Goal: Task Accomplishment & Management: Use online tool/utility

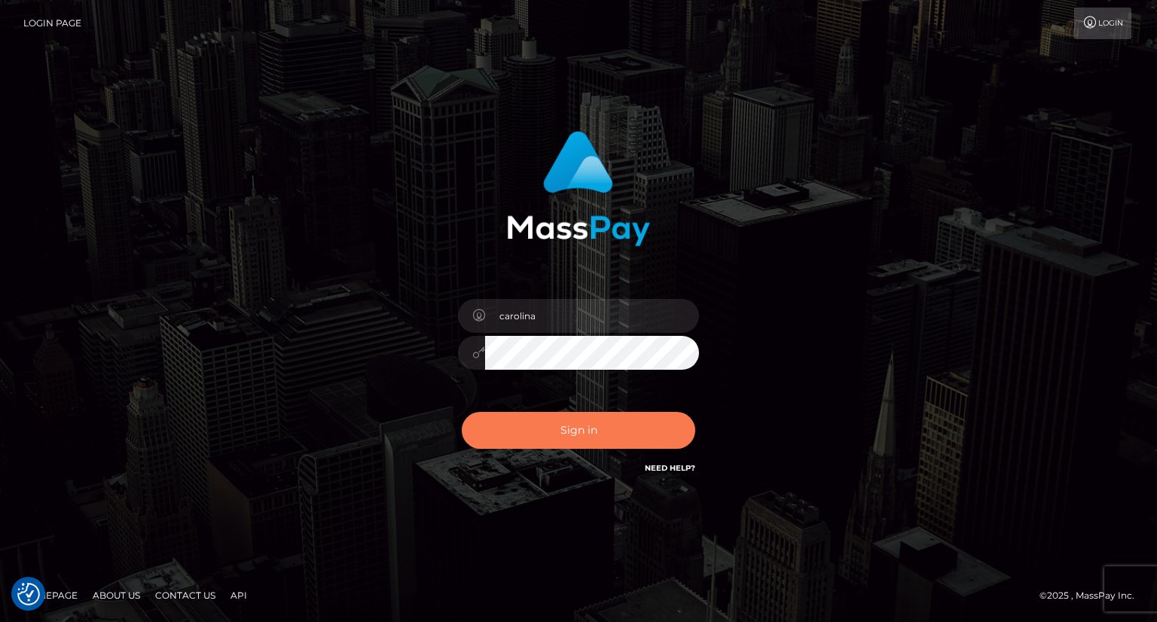
click at [552, 426] on button "Sign in" at bounding box center [578, 430] width 233 height 37
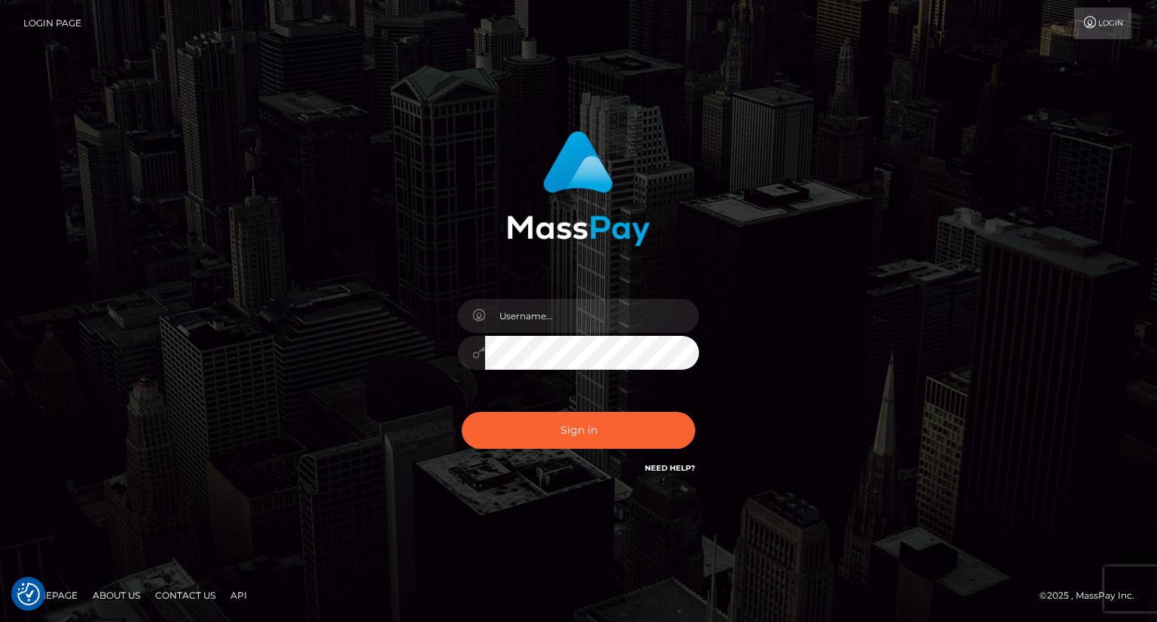
checkbox input "true"
type input "carolina"
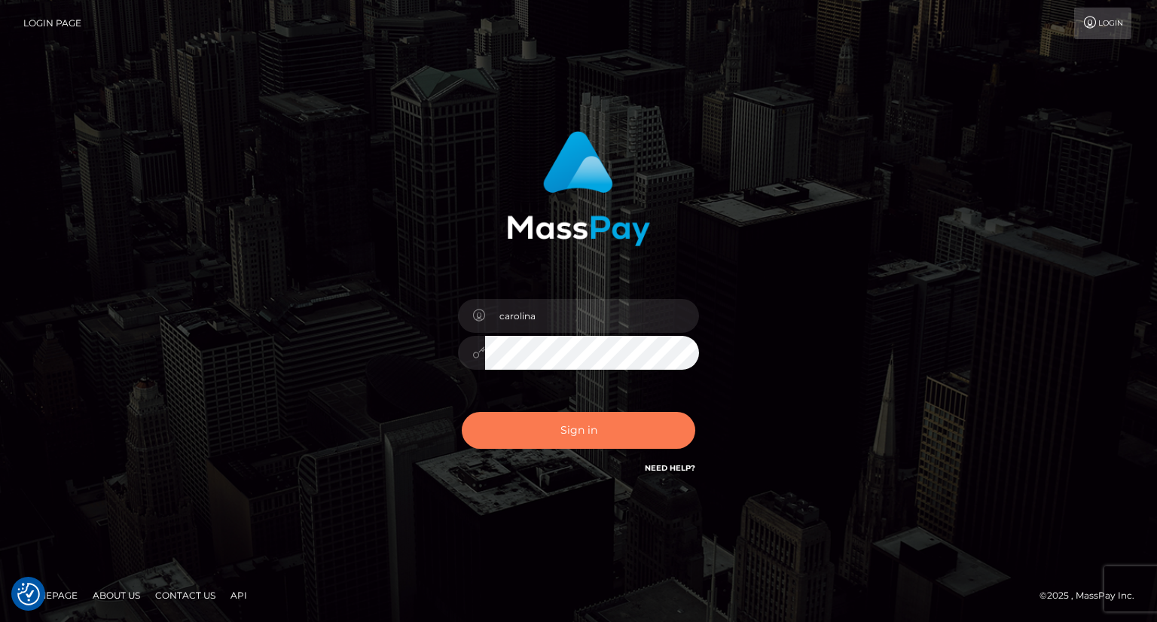
click at [578, 415] on button "Sign in" at bounding box center [578, 430] width 233 height 37
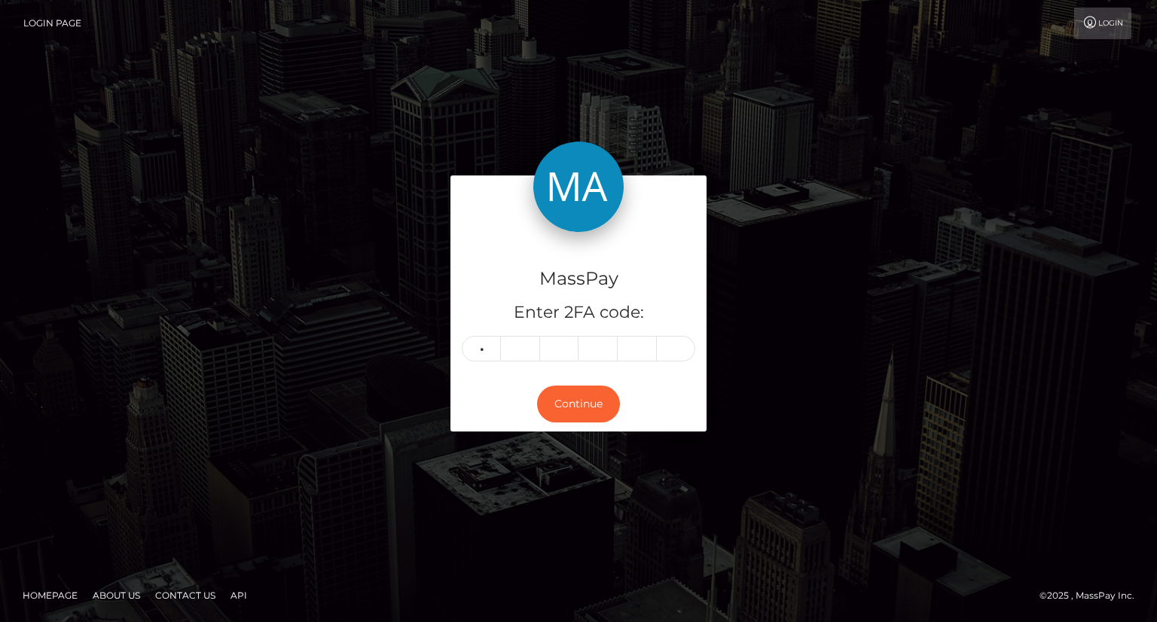
type input "4"
type input "5"
type input "8"
type input "4"
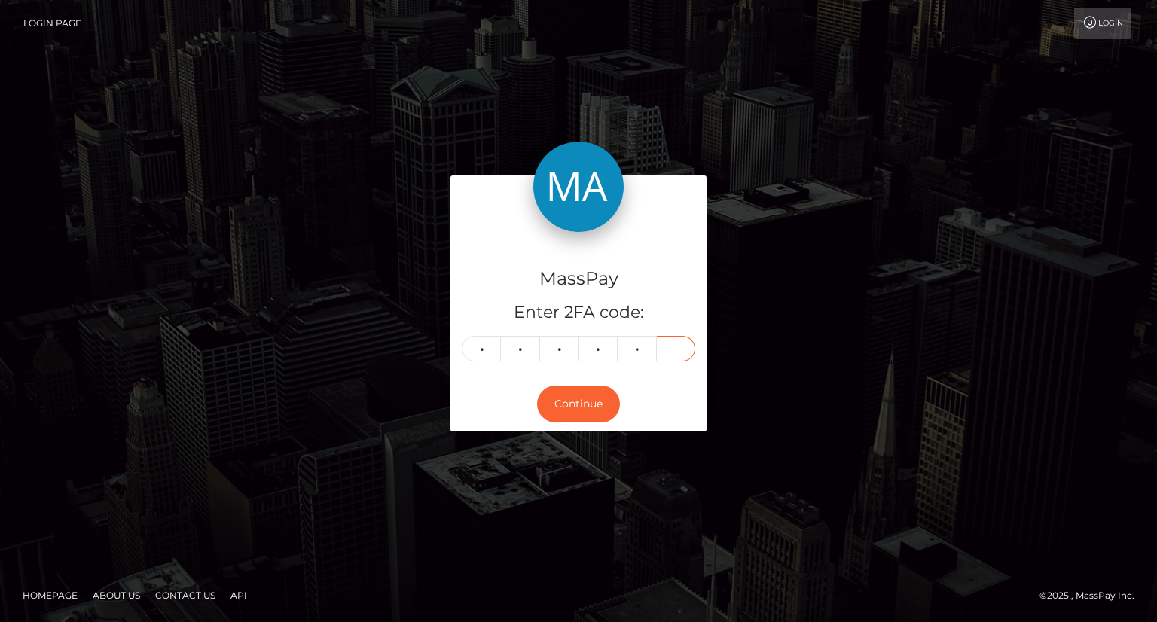
type input "0"
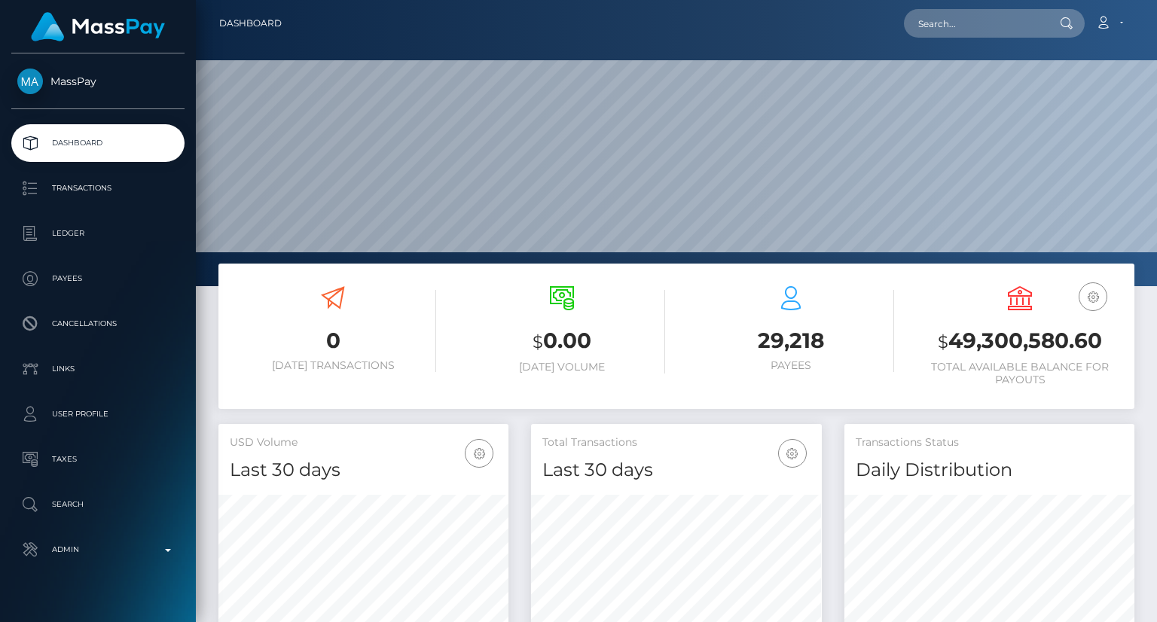
scroll to position [267, 289]
click at [954, 27] on input "text" at bounding box center [975, 23] width 142 height 29
paste input "themuseinteriors@gmail.com"
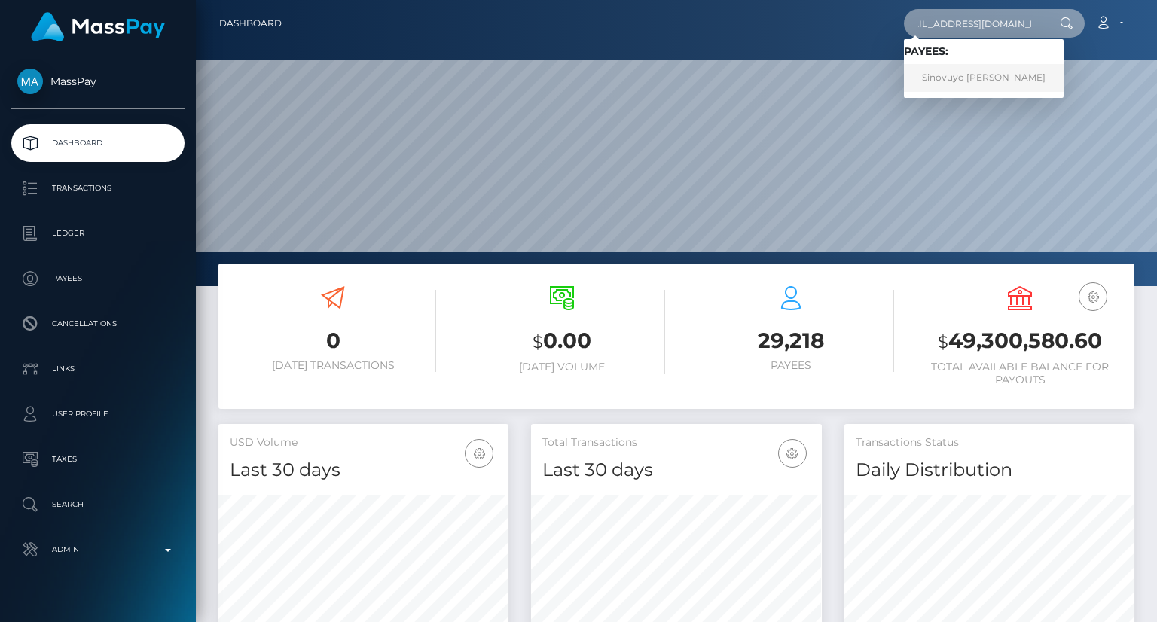
type input "themuseinteriors@gmail.com"
click at [948, 76] on link "Sinovuyo Anelisa Mboleka" at bounding box center [984, 78] width 160 height 28
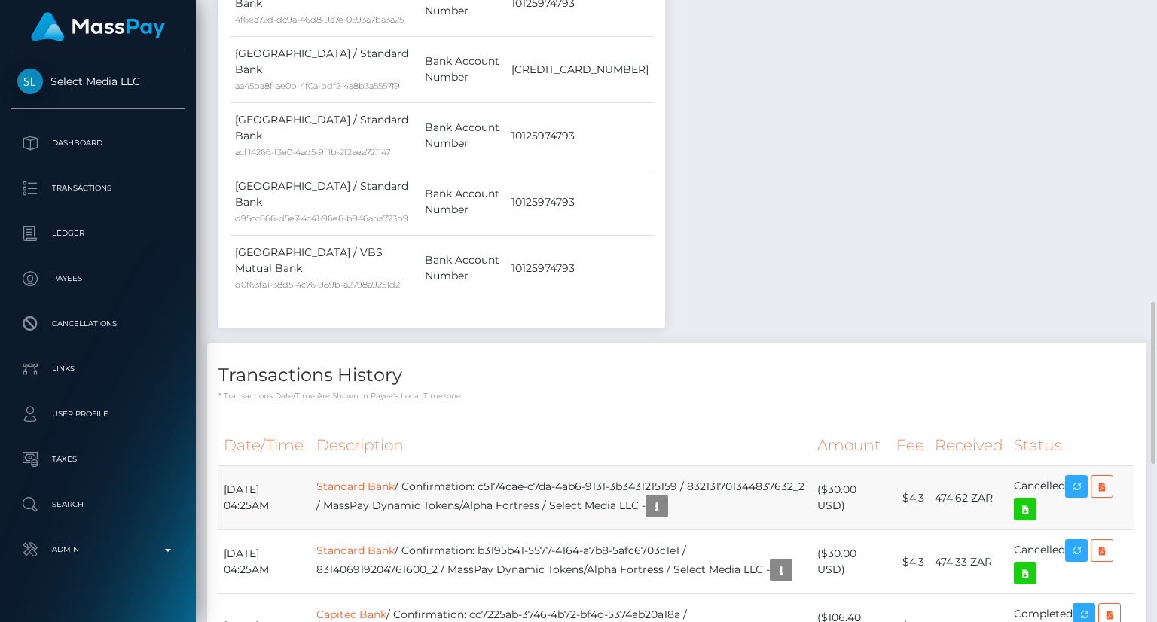
scroll to position [1383, 0]
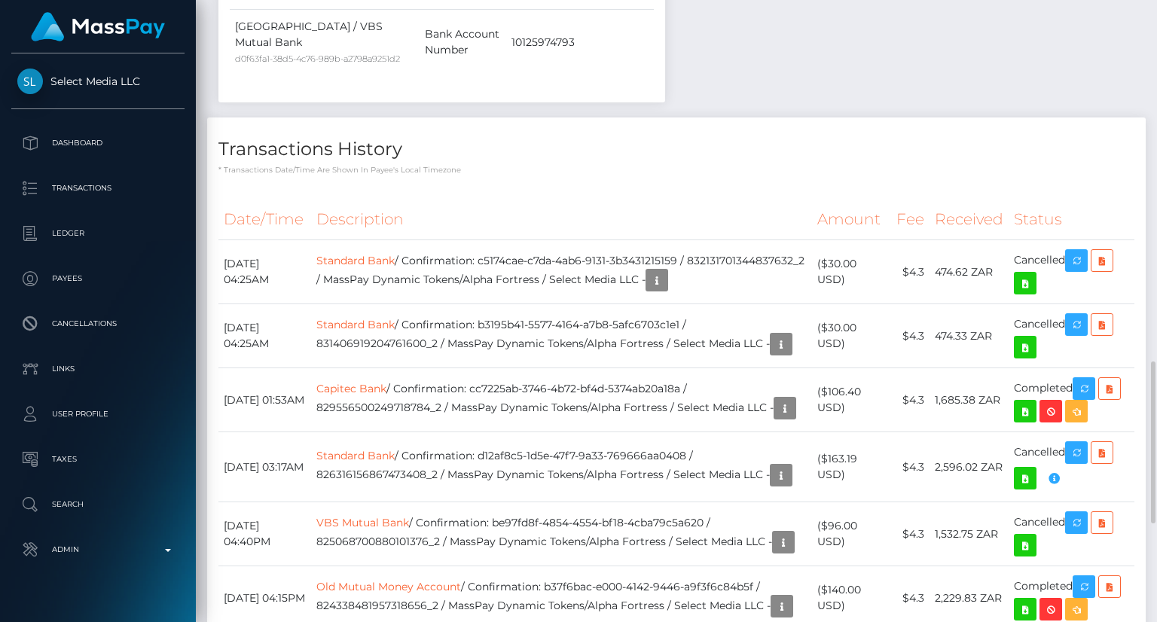
click at [646, 199] on th "Description" at bounding box center [561, 219] width 501 height 41
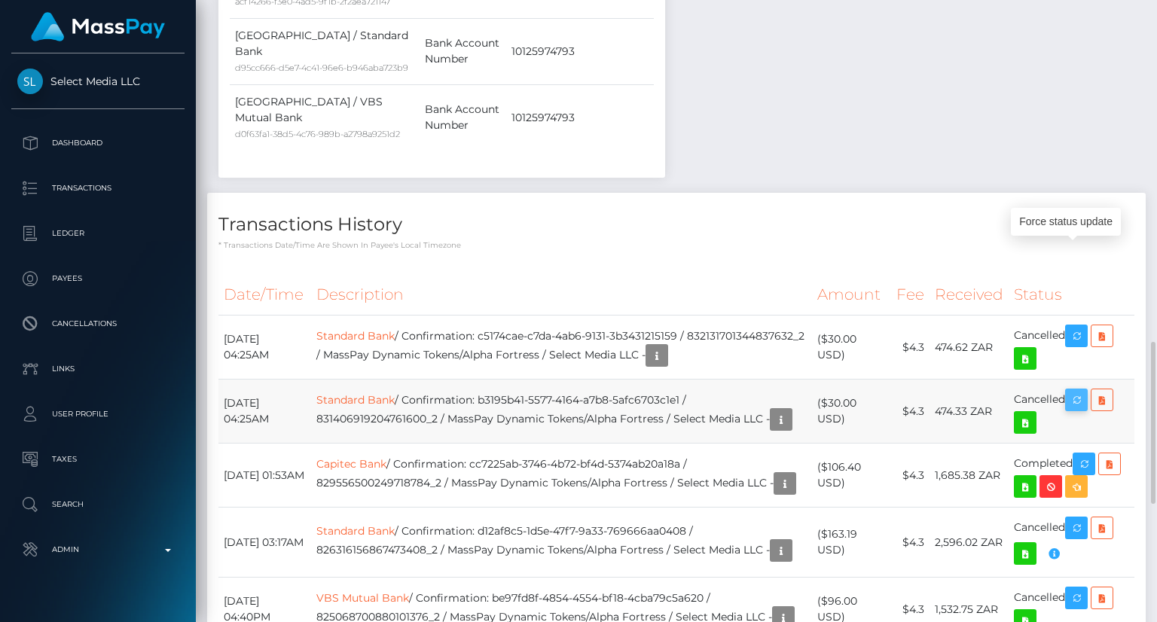
scroll to position [181, 289]
drag, startPoint x: 1084, startPoint y: 253, endPoint x: 1076, endPoint y: 253, distance: 8.3
click at [1084, 391] on icon "button" at bounding box center [1076, 400] width 18 height 19
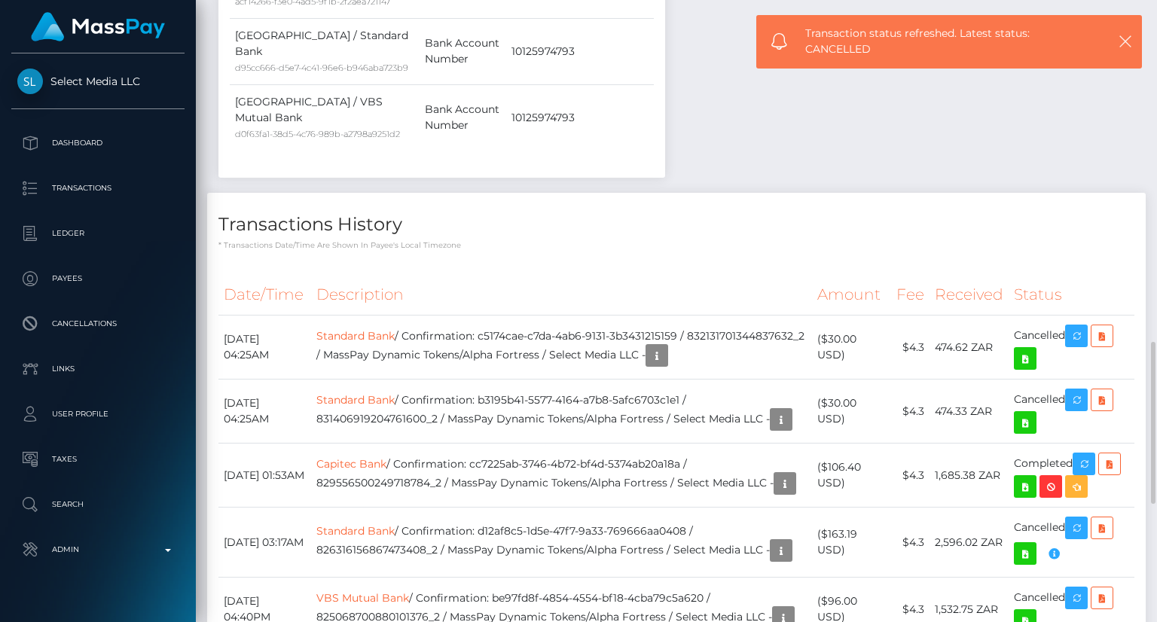
click at [649, 193] on div "Transactions History * Transactions date/time are shown in payee's local timezo…" at bounding box center [676, 622] width 939 height 859
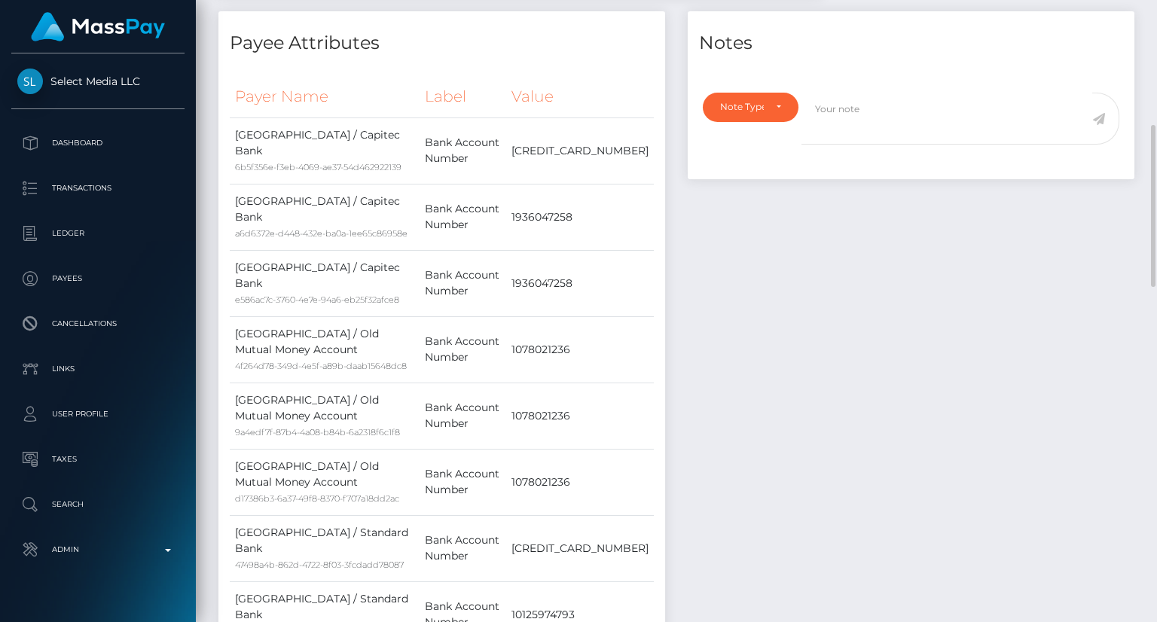
scroll to position [0, 0]
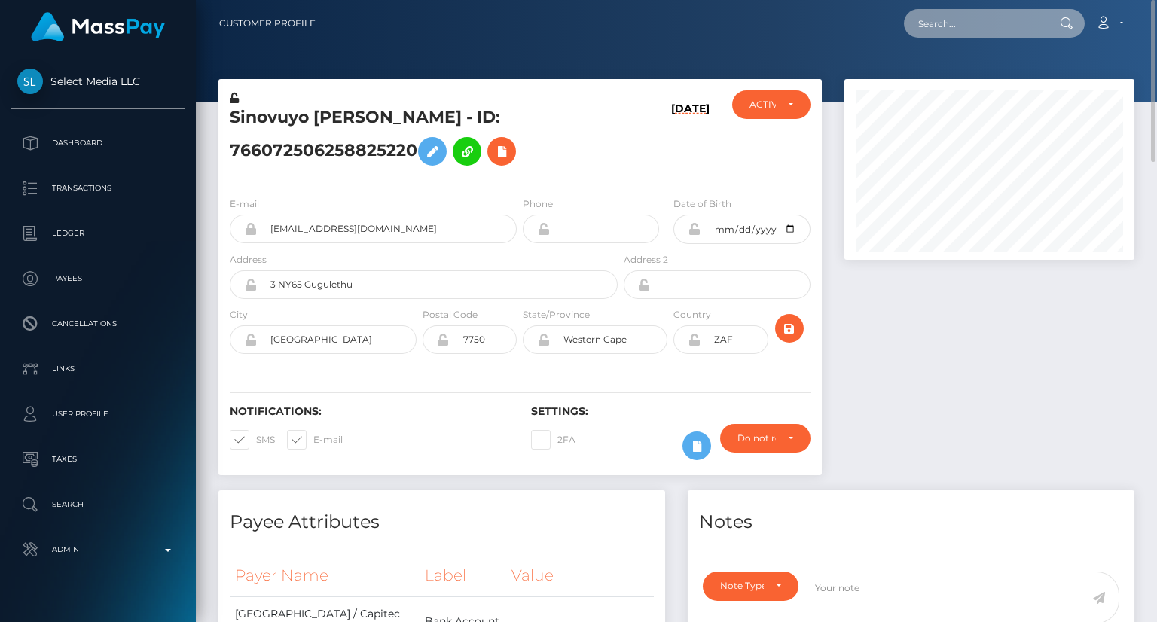
click at [1004, 34] on input "text" at bounding box center [975, 23] width 142 height 29
paste input "jesuusripoll35+71e3cdba7c@gmail.com"
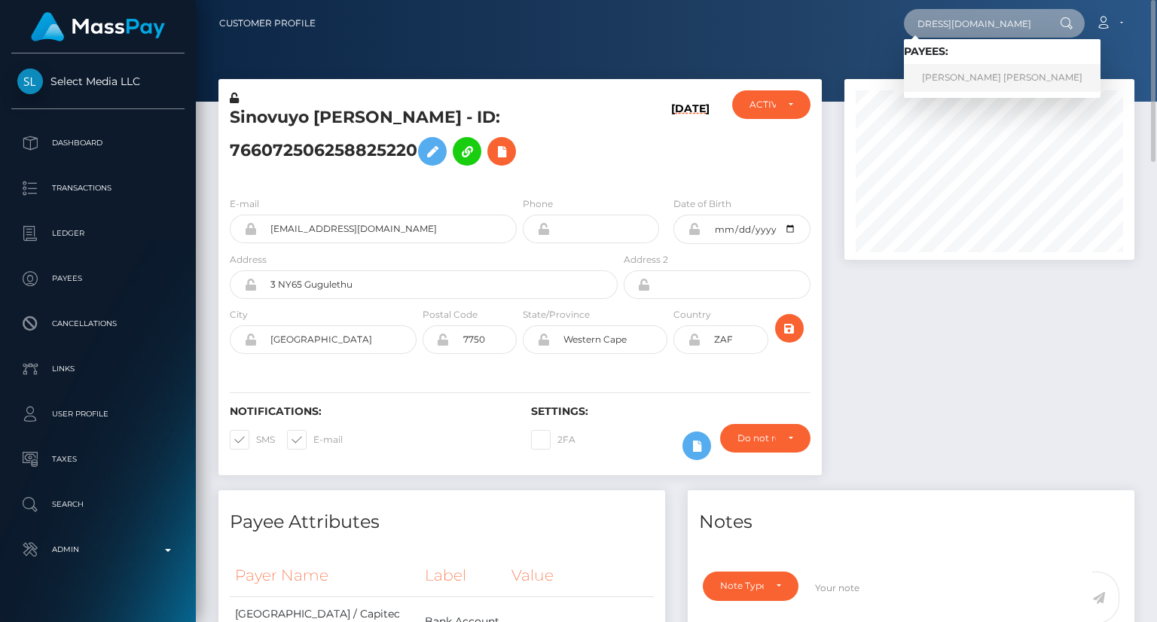
type input "jesuusripoll35+71e3cdba7c@gmail.com"
click at [976, 70] on link "JESUS DAVID RIPOLL PINEDA" at bounding box center [1002, 78] width 197 height 28
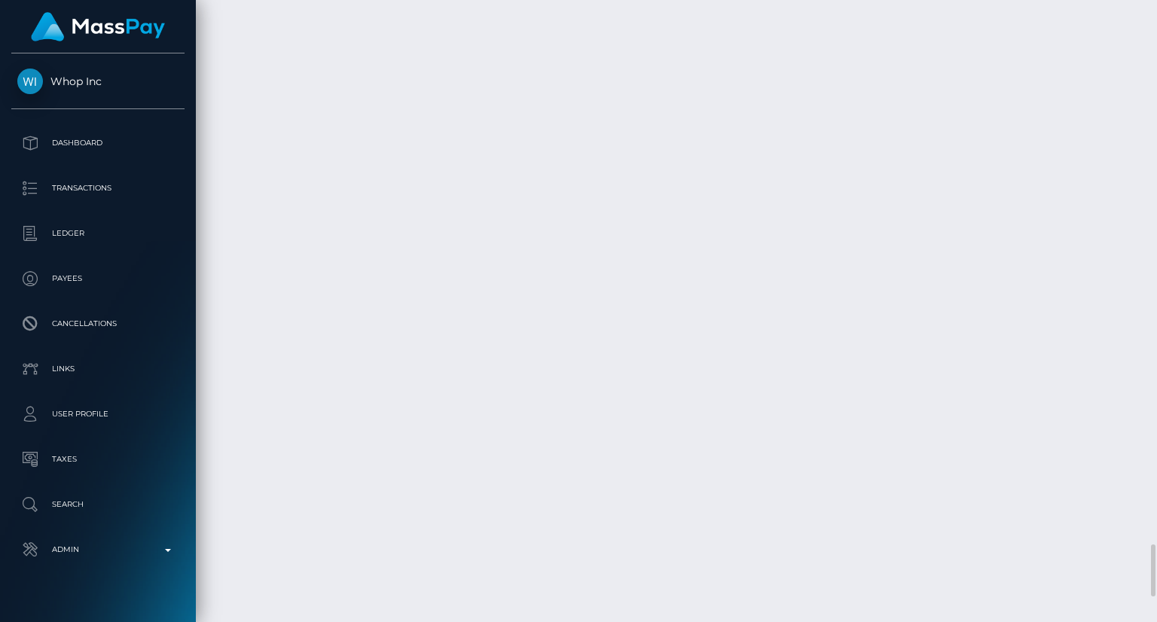
scroll to position [181, 289]
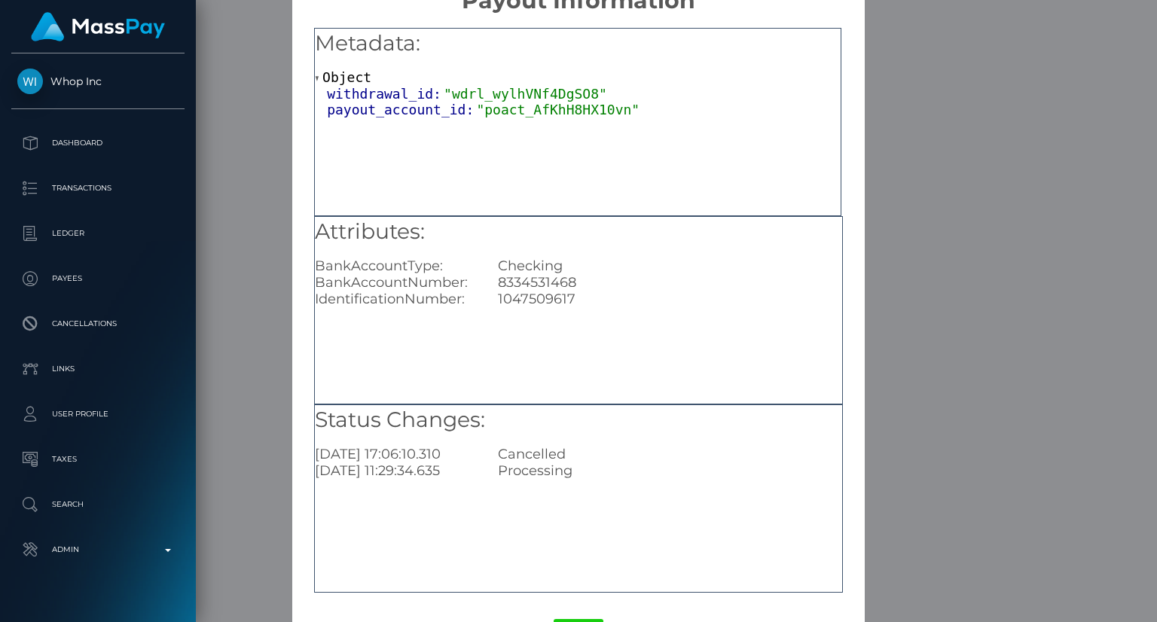
scroll to position [94, 0]
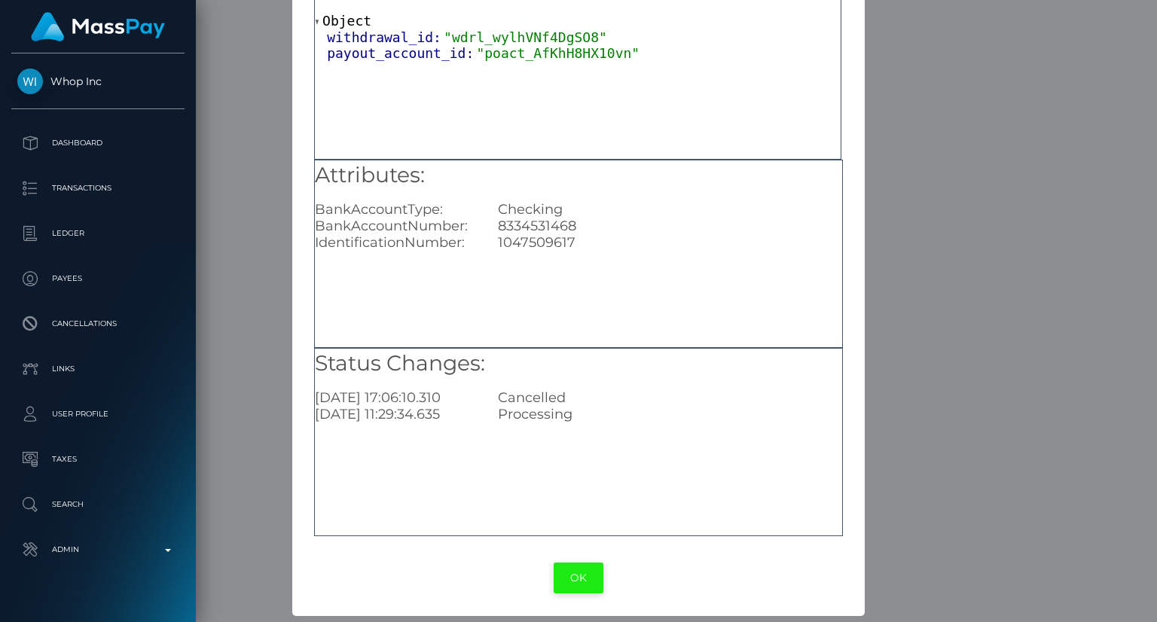
click at [578, 575] on button "OK" at bounding box center [579, 578] width 50 height 31
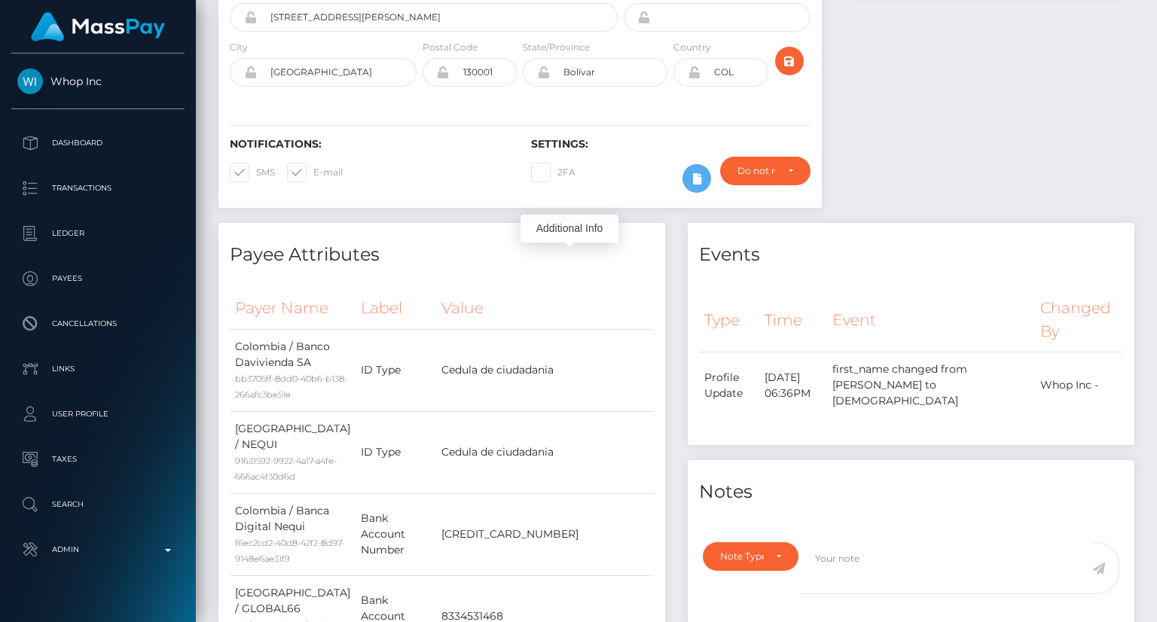
scroll to position [0, 0]
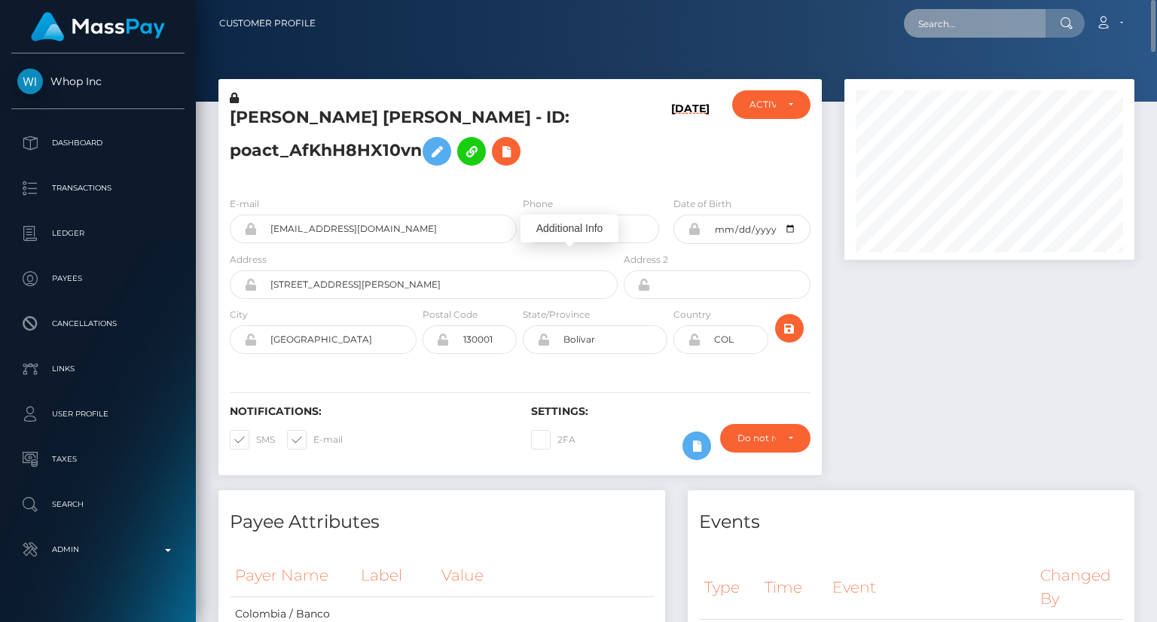
click at [1009, 11] on input "text" at bounding box center [975, 23] width 142 height 29
paste input "MSP917a273d743f2a6"
type input "MSP917a273d743f2a6"
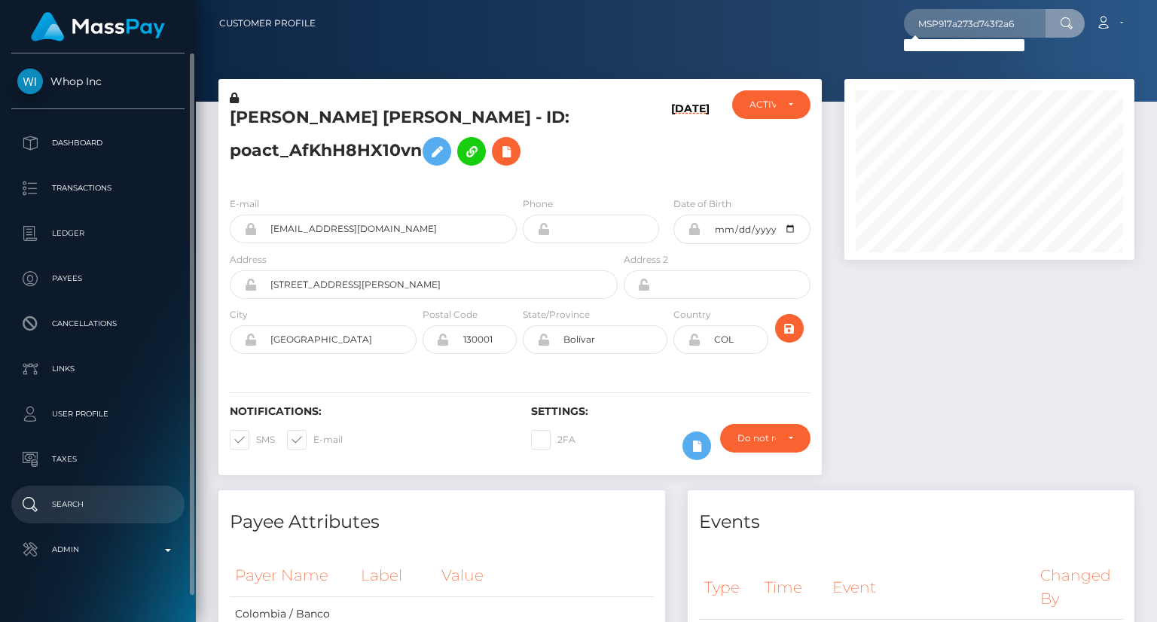
click at [92, 513] on p "Search" at bounding box center [97, 504] width 161 height 23
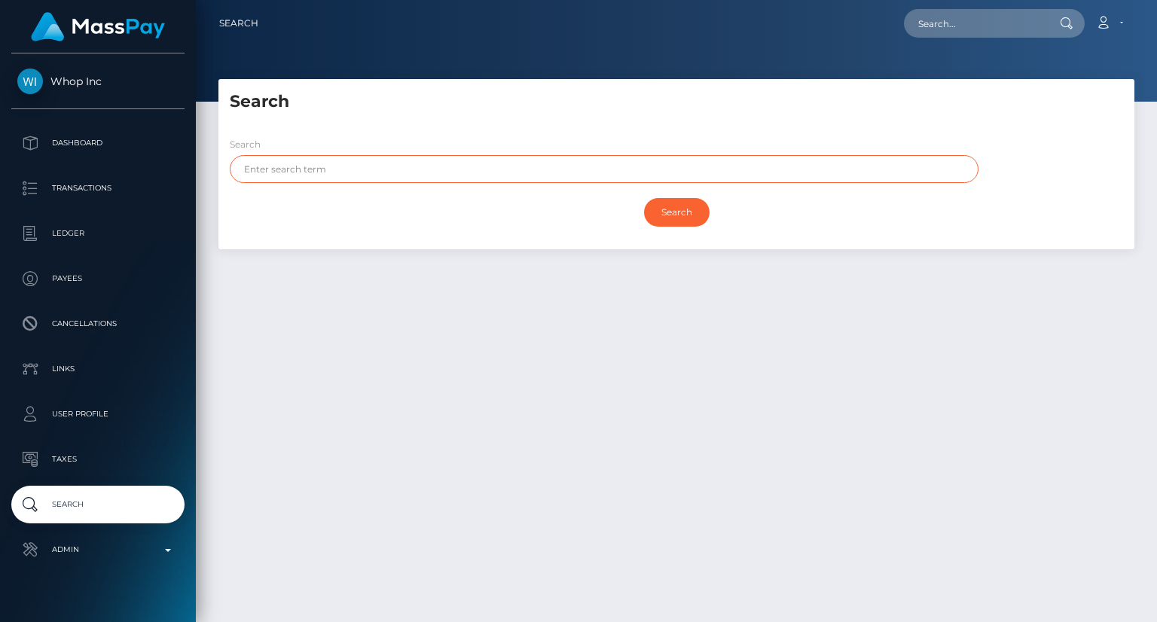
click at [403, 172] on input "text" at bounding box center [604, 169] width 749 height 28
paste input "ANNA"
click at [265, 163] on input "ANNA" at bounding box center [604, 169] width 749 height 28
paste input "FOMINA"
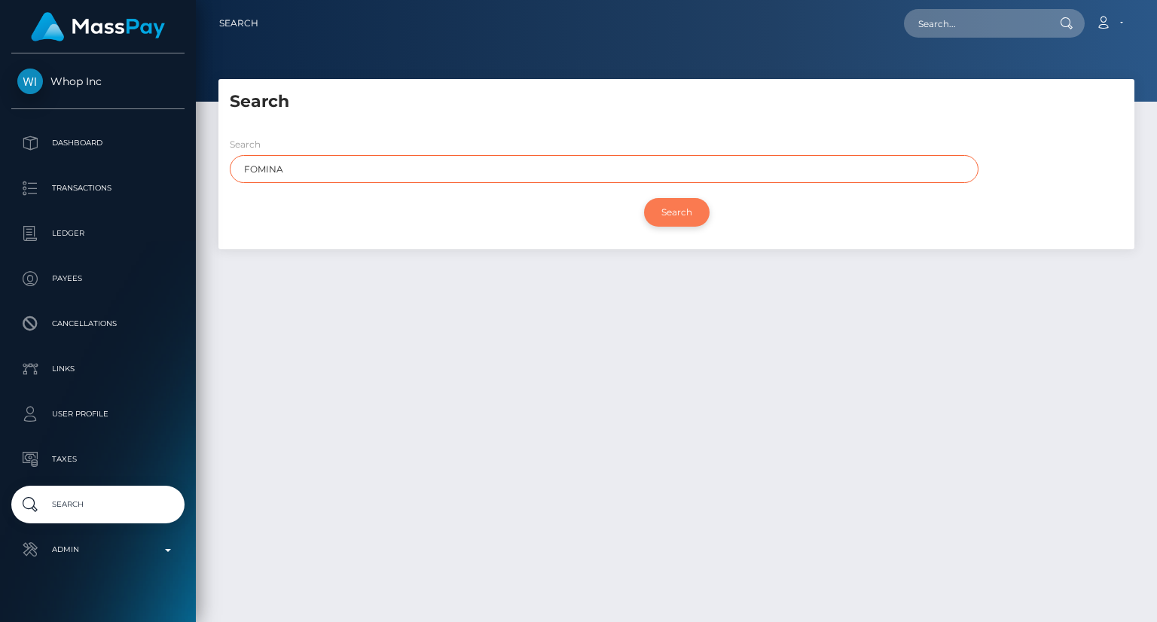
type input "FOMINA"
click at [659, 211] on input "Search" at bounding box center [677, 212] width 66 height 29
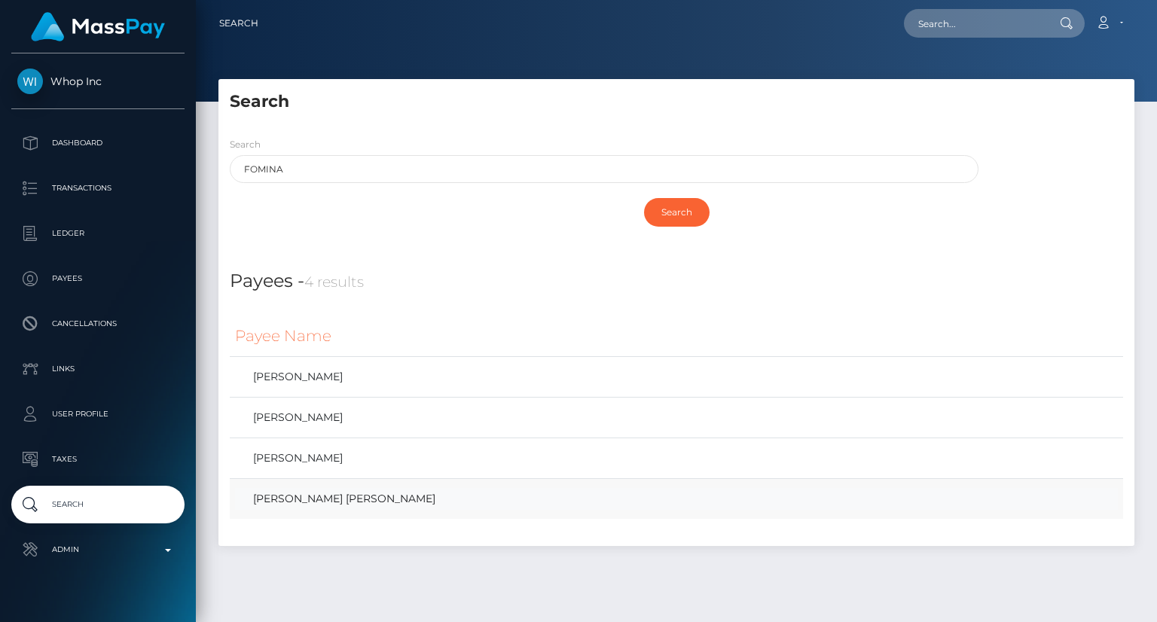
click at [371, 505] on link "Anna null Fomina" at bounding box center [676, 499] width 883 height 22
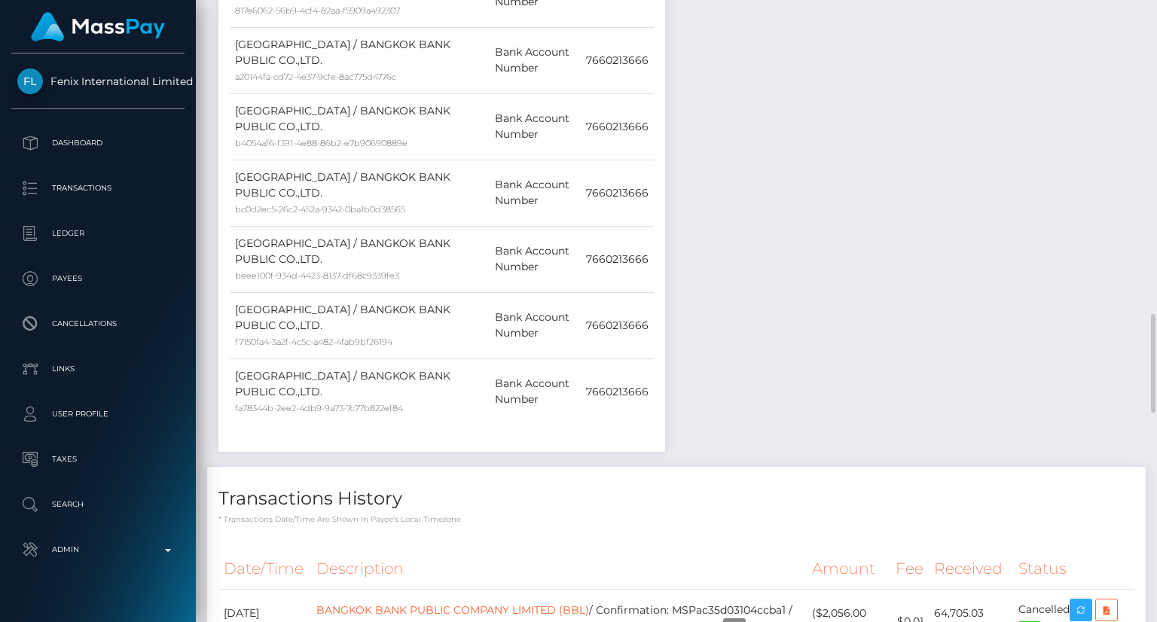
scroll to position [1657, 0]
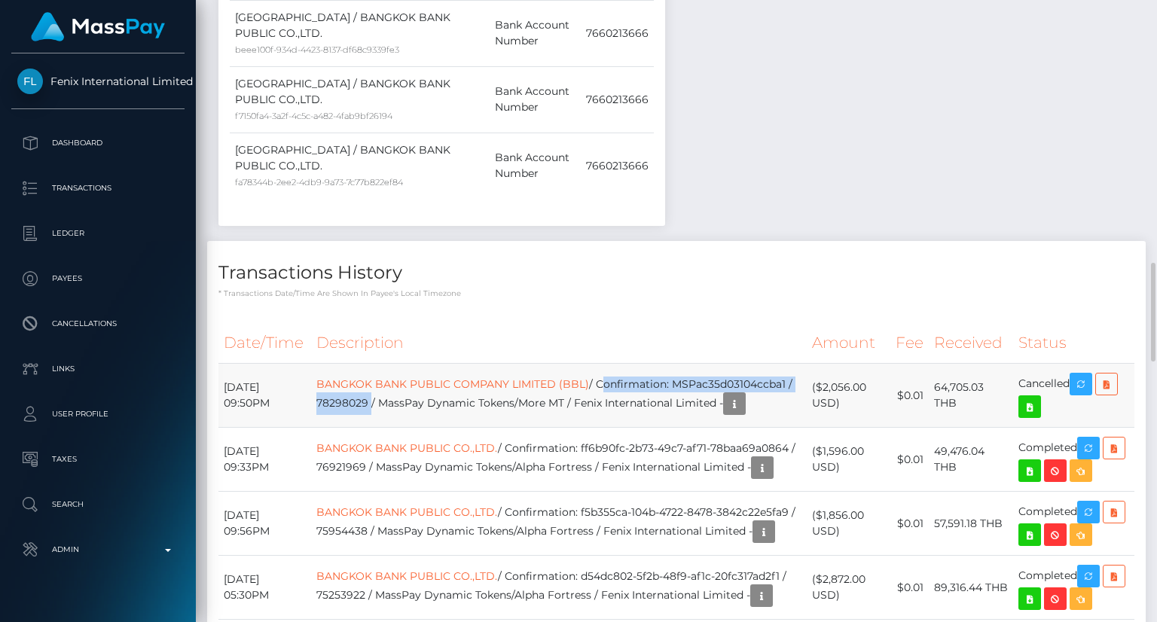
drag, startPoint x: 621, startPoint y: 143, endPoint x: 517, endPoint y: 157, distance: 104.2
click at [515, 364] on td "BANGKOK BANK PUBLIC COMPANY LIMITED (BBL) / Confirmation: MSPac35d03104ccba1 / …" at bounding box center [559, 396] width 496 height 64
click at [627, 364] on td "BANGKOK BANK PUBLIC COMPANY LIMITED (BBL) / Confirmation: MSPac35d03104ccba1 / …" at bounding box center [559, 396] width 496 height 64
click at [615, 364] on td "BANGKOK BANK PUBLIC COMPANY LIMITED (BBL) / Confirmation: MSPac35d03104ccba1 / …" at bounding box center [559, 396] width 496 height 64
drag, startPoint x: 514, startPoint y: 162, endPoint x: 344, endPoint y: 163, distance: 170.2
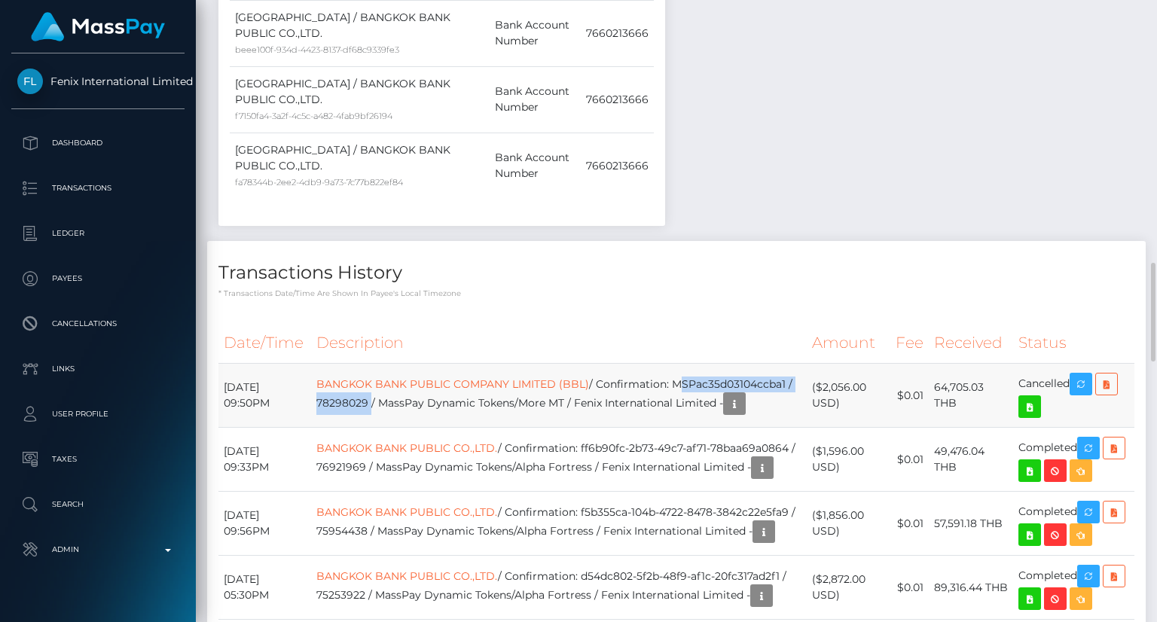
click at [343, 364] on td "BANGKOK BANK PUBLIC COMPANY LIMITED (BBL) / Confirmation: MSPac35d03104ccba1 / …" at bounding box center [559, 396] width 496 height 64
copy td "MSPac35d03104ccba1 / 78298029"
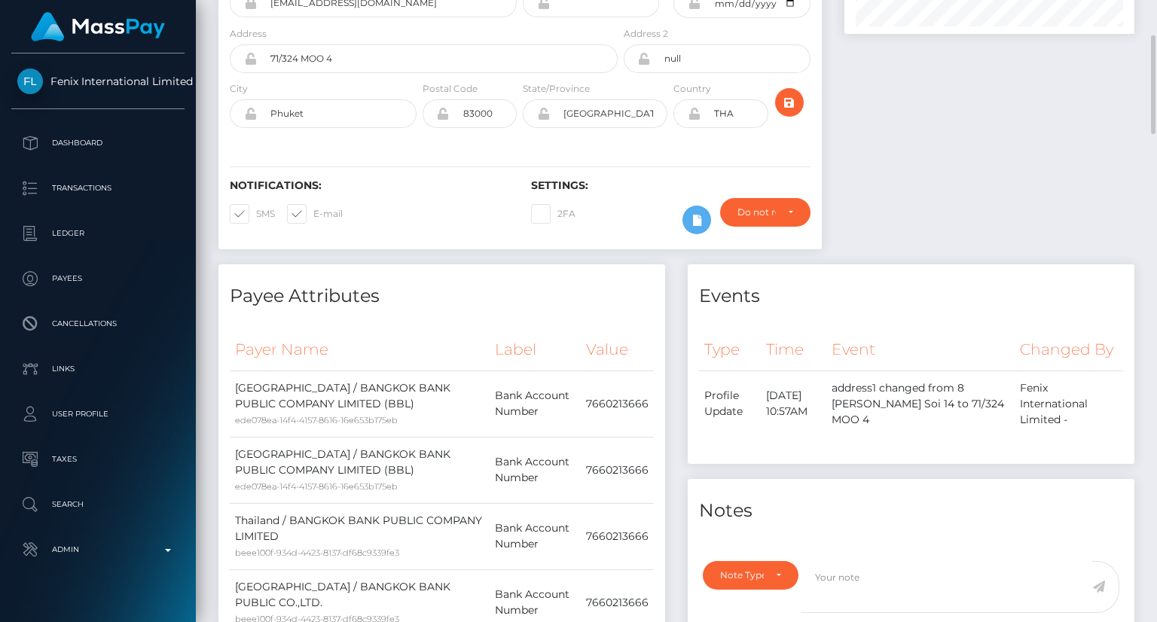
scroll to position [0, 0]
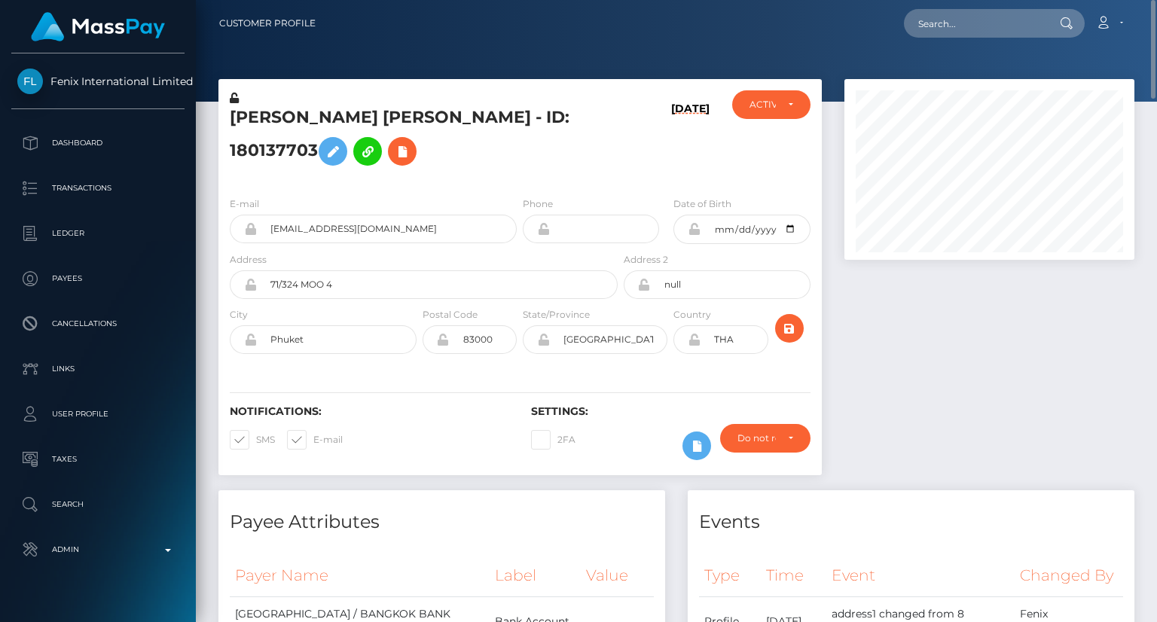
click at [378, 130] on h5 "Anna null Fomina - ID: 180137703" at bounding box center [420, 139] width 380 height 67
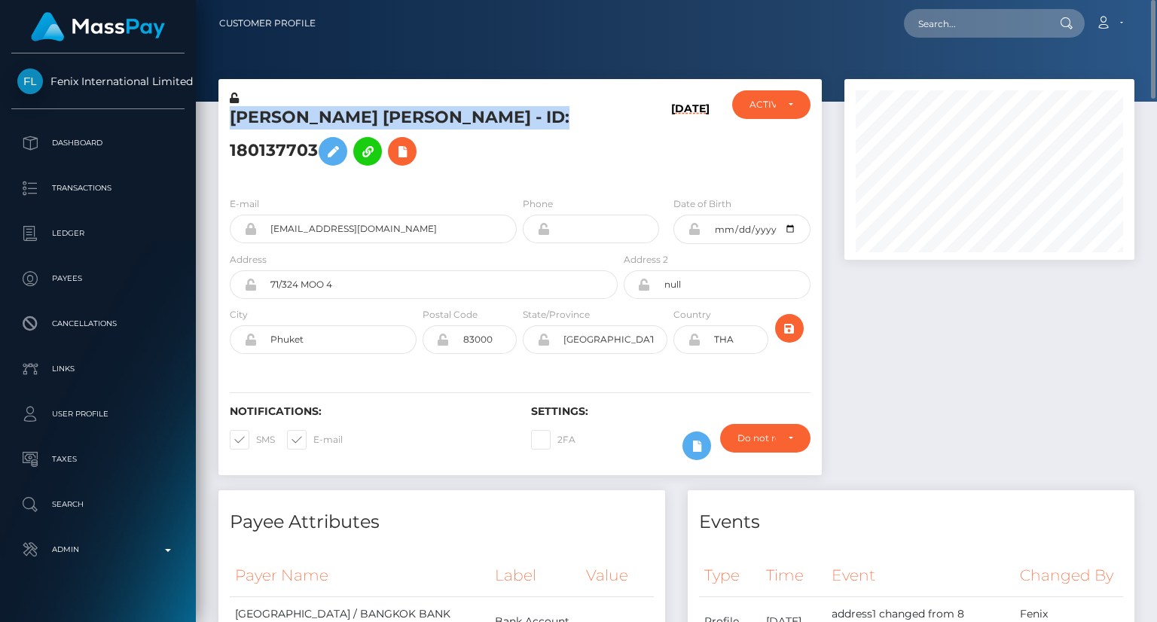
click at [378, 130] on h5 "Anna null Fomina - ID: 180137703" at bounding box center [420, 139] width 380 height 67
copy h5 "Anna null Fomina - ID: 180137703"
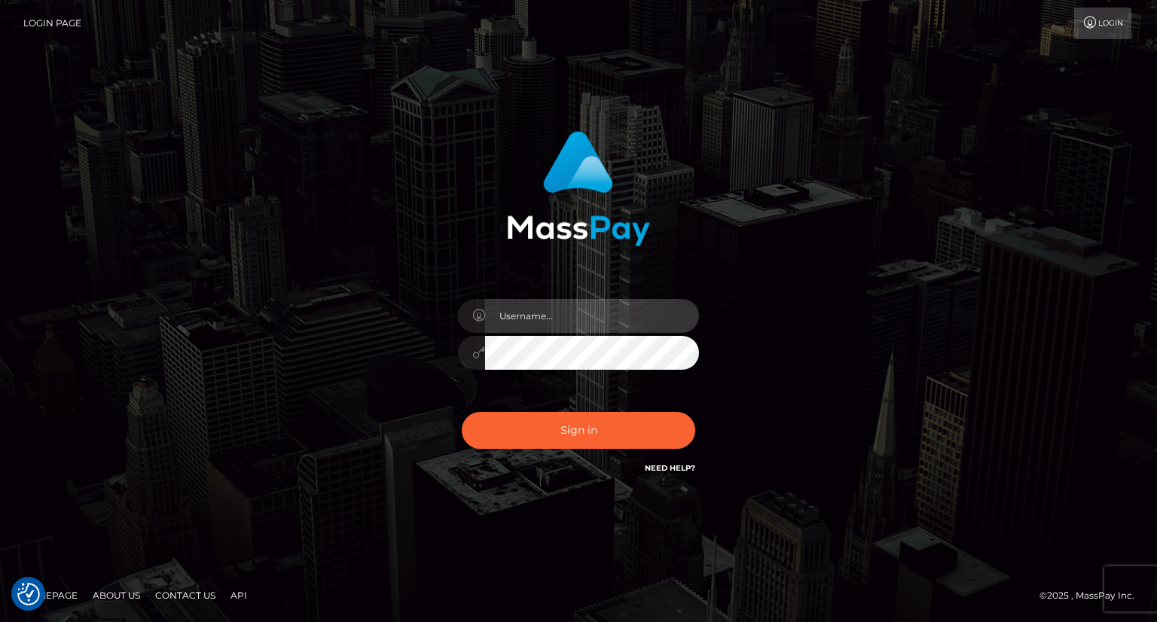
type input "carolina"
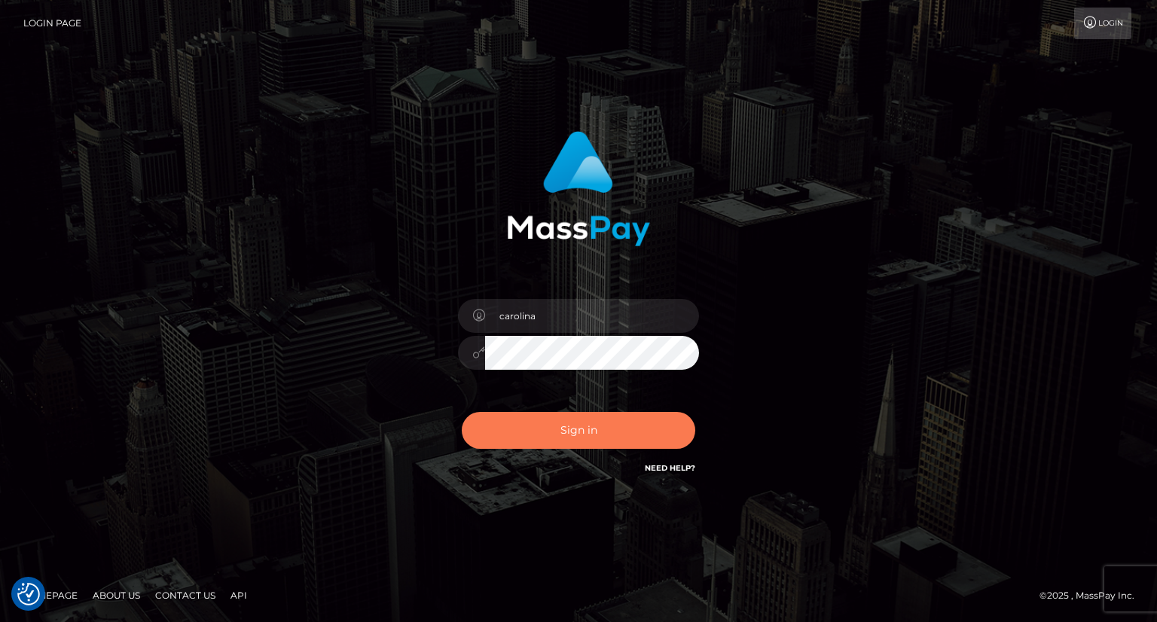
click at [588, 438] on button "Sign in" at bounding box center [578, 430] width 233 height 37
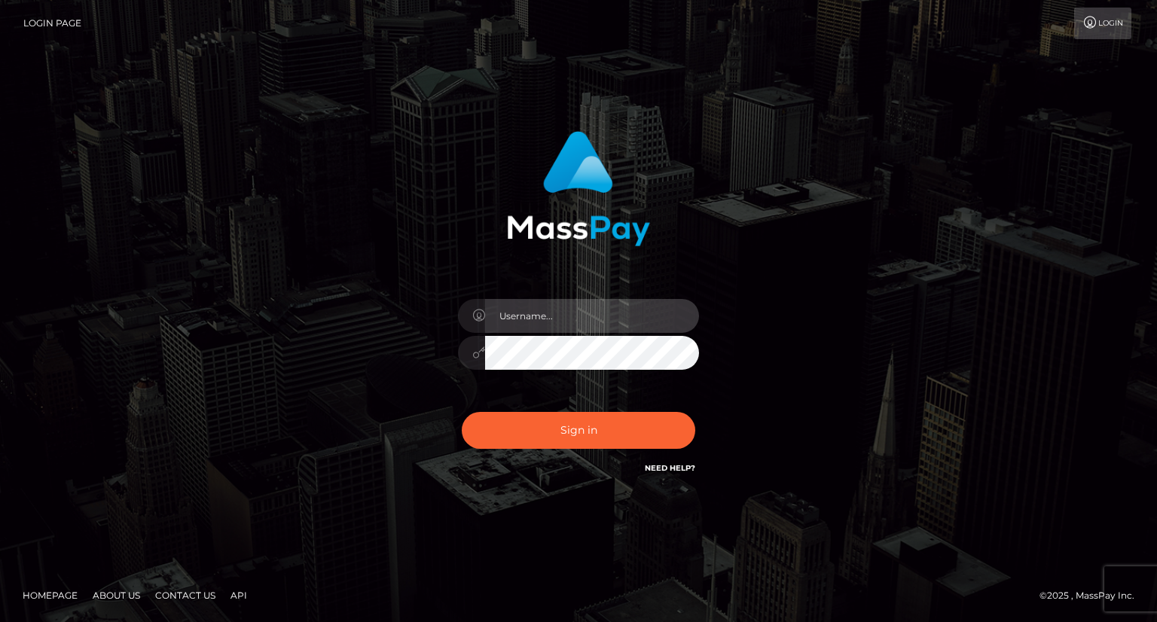
type input "carolina"
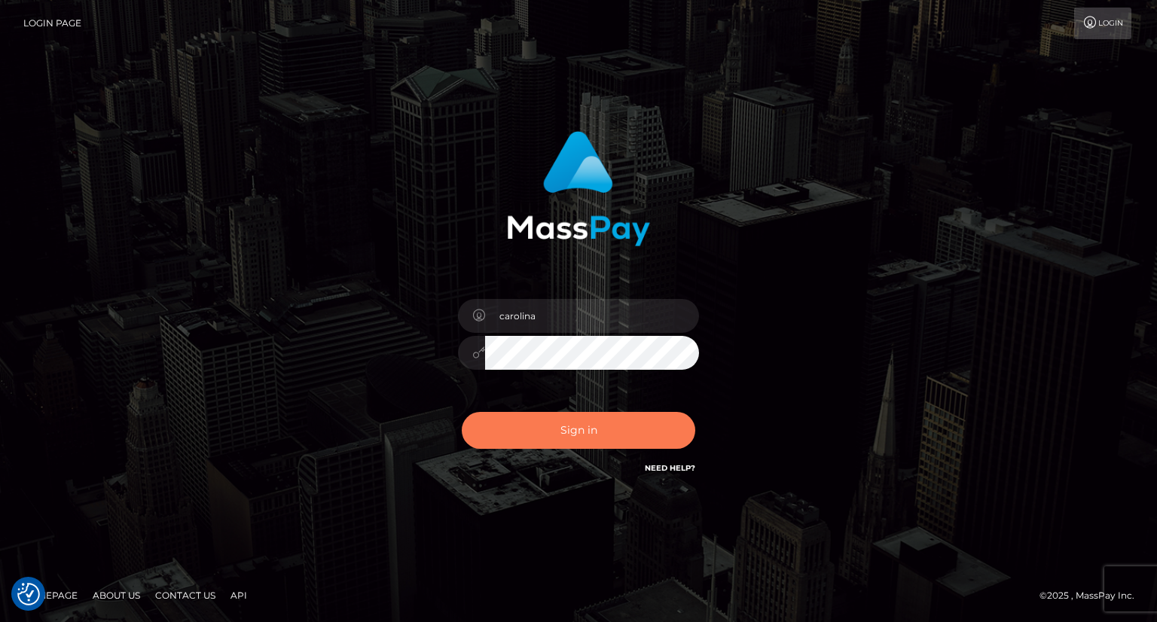
click at [594, 434] on button "Sign in" at bounding box center [578, 430] width 233 height 37
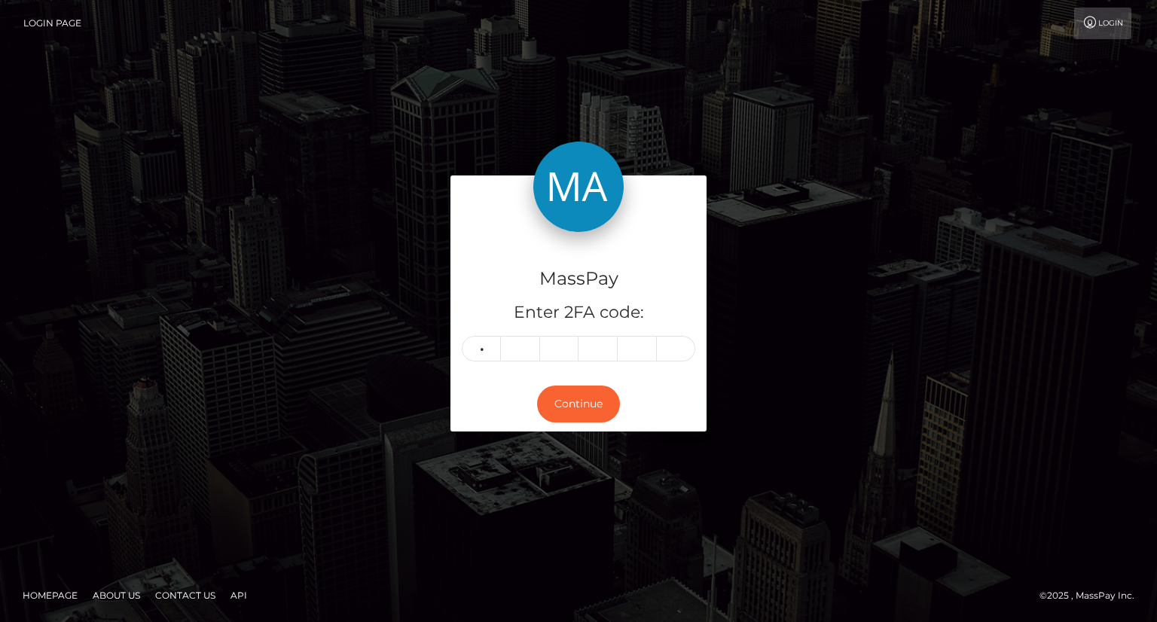
type input "2"
type input "5"
type input "8"
type input "9"
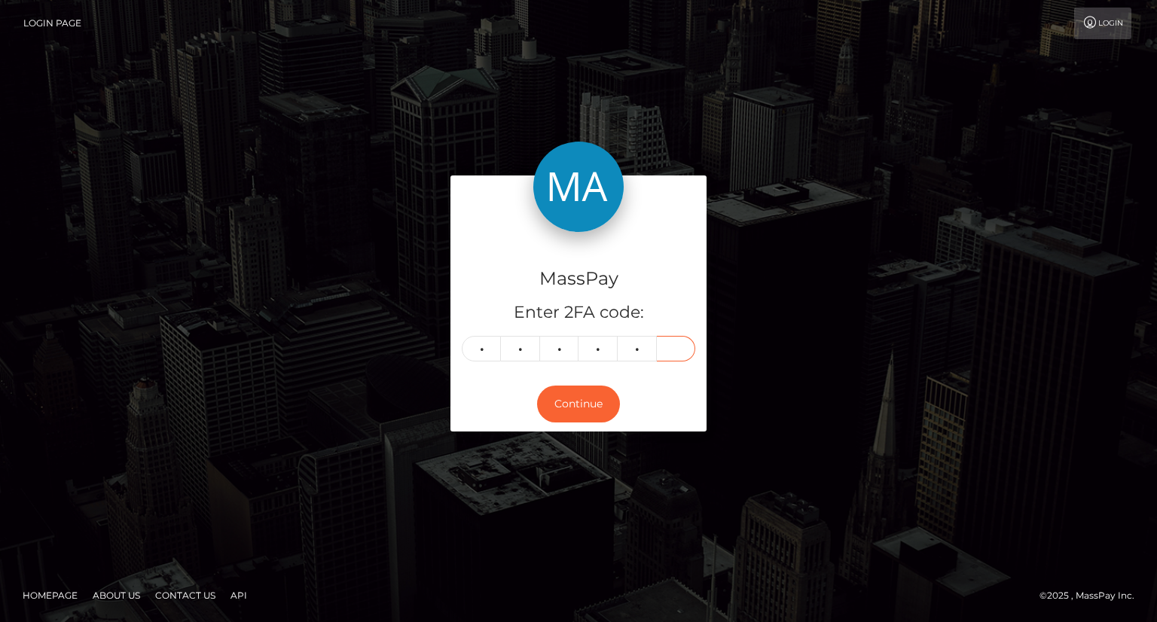
type input "3"
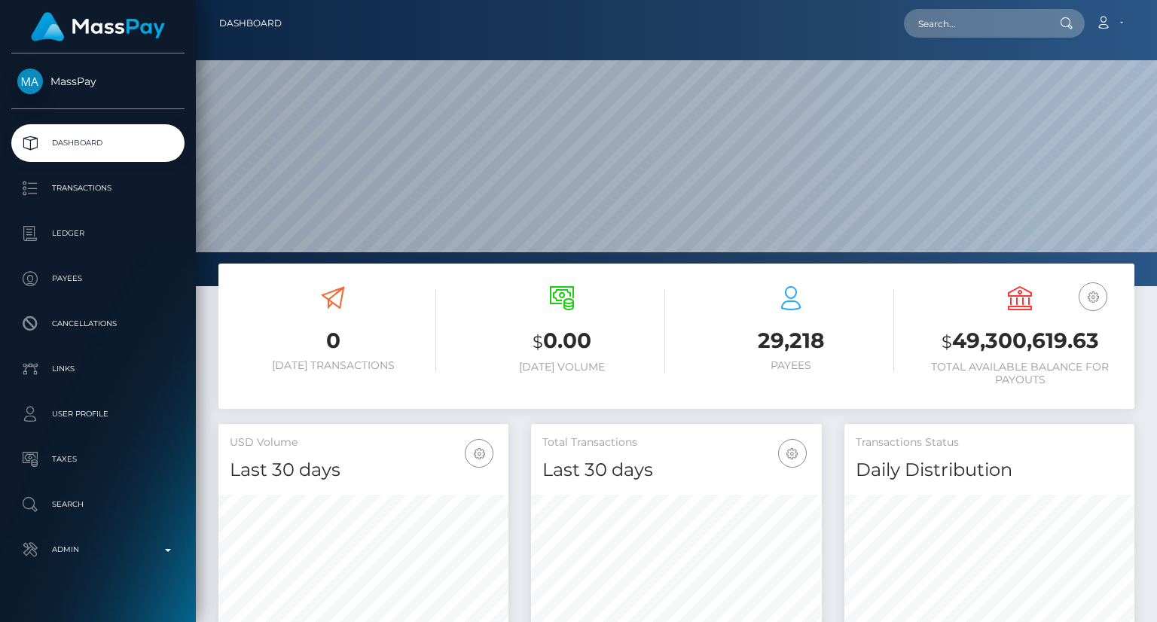
scroll to position [267, 289]
click at [990, 23] on input "text" at bounding box center [975, 23] width 142 height 29
click at [995, 20] on input "text" at bounding box center [975, 23] width 142 height 29
paste input "pout_oZGjKHz93w5BG"
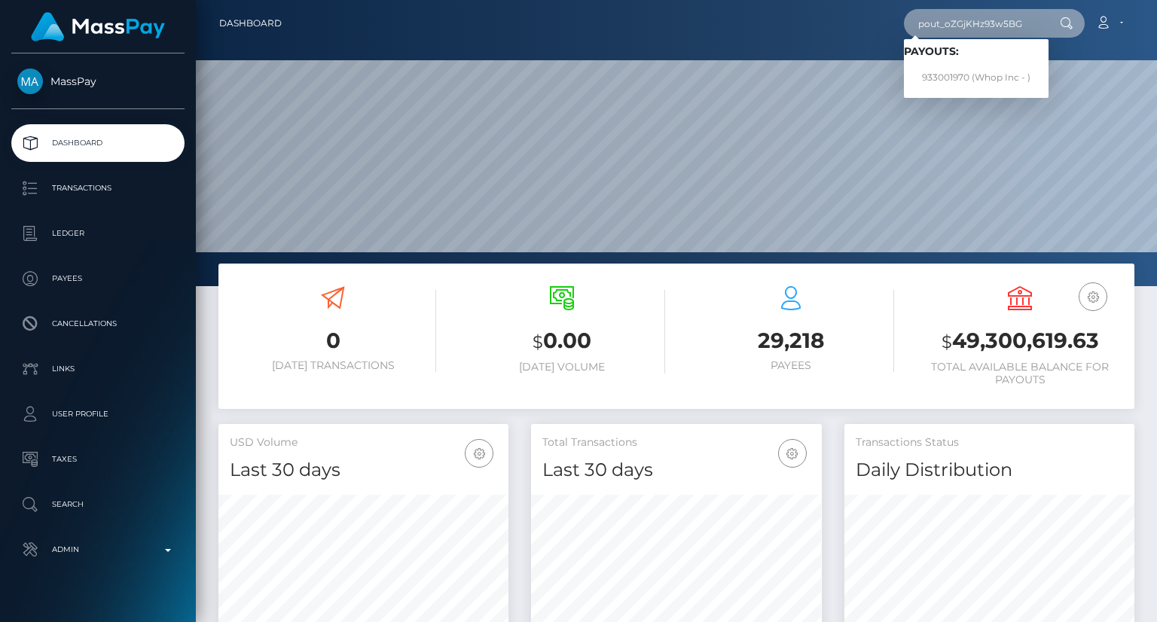
type input "pout_oZGjKHz93w5BG"
click at [979, 79] on link "933001970 (Whop Inc - )" at bounding box center [976, 78] width 145 height 28
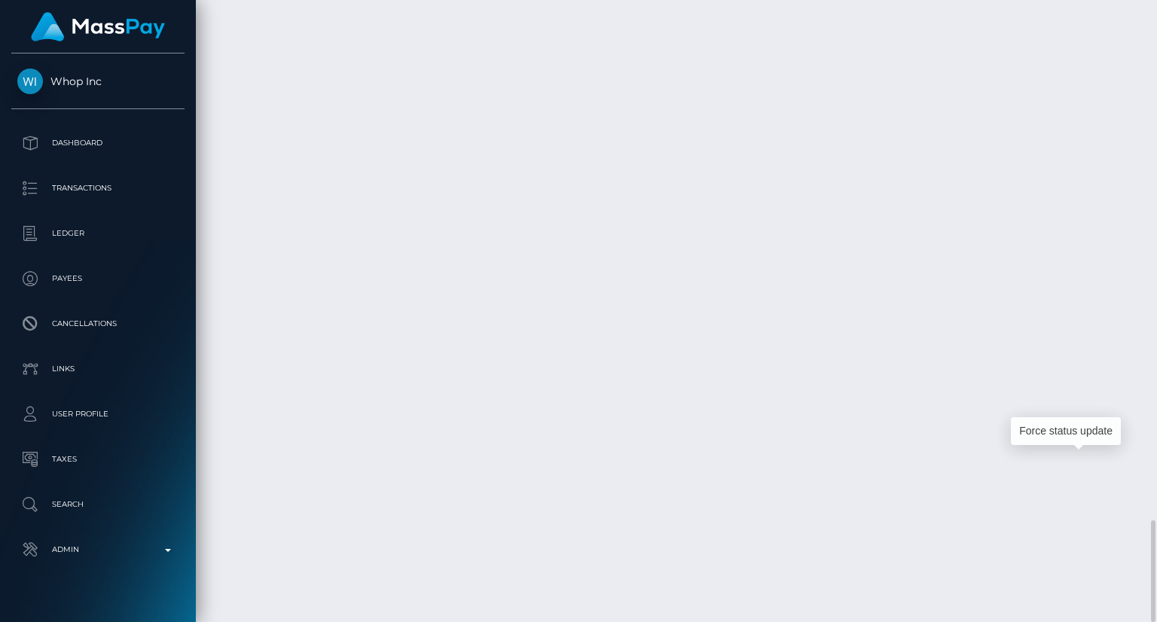
scroll to position [181, 289]
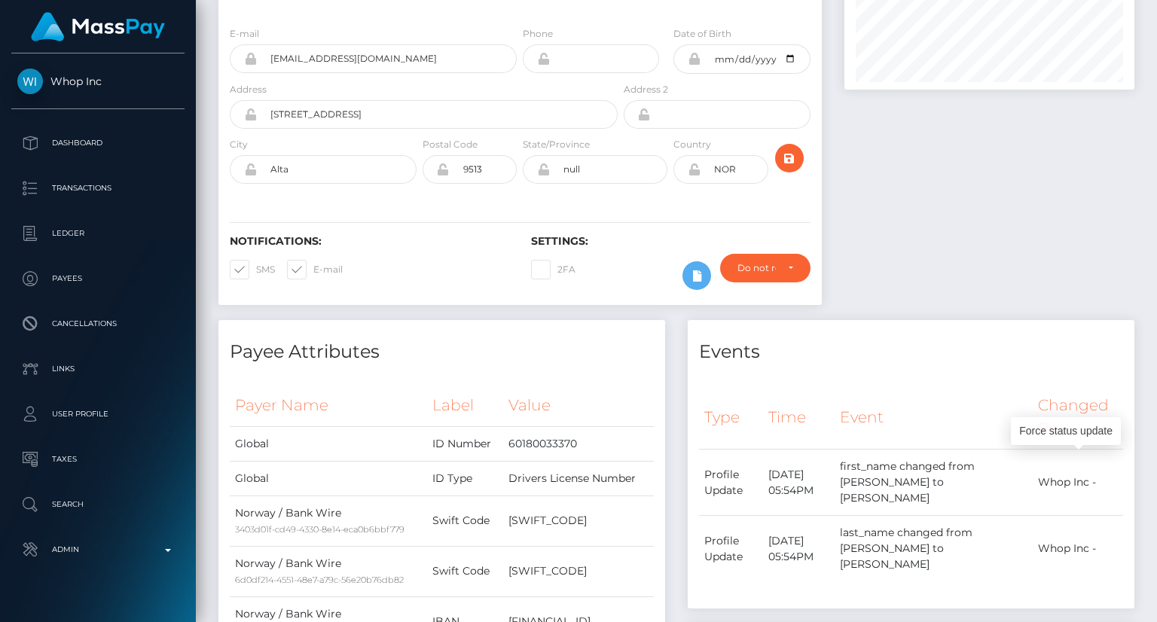
scroll to position [0, 0]
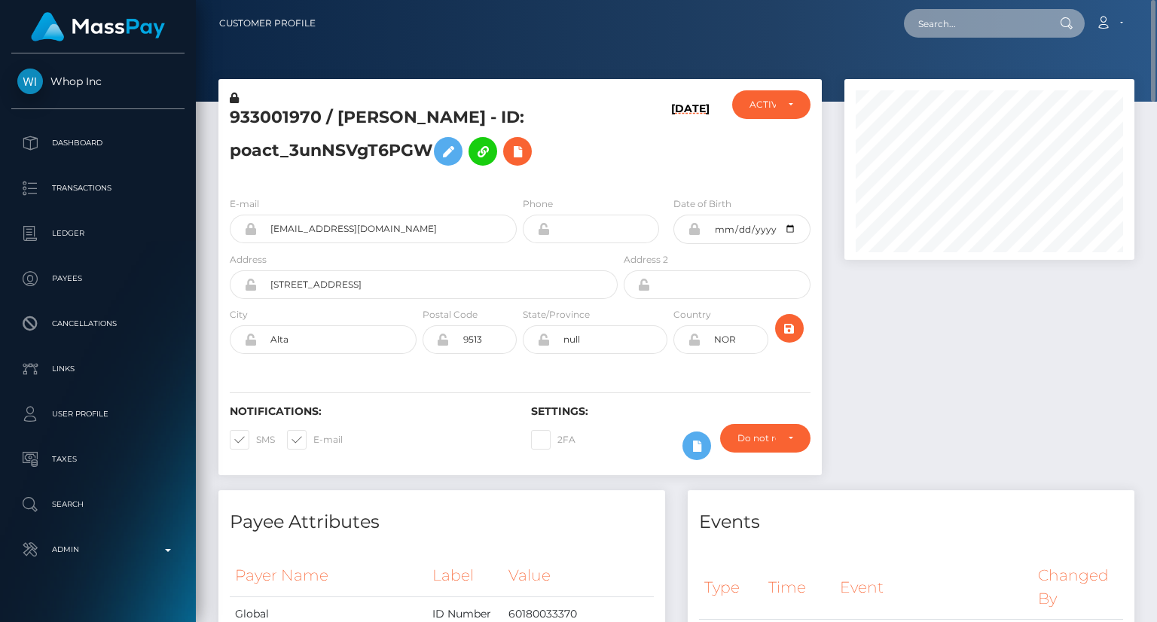
click at [972, 24] on input "text" at bounding box center [975, 23] width 142 height 29
paste input "pout_lBMQB1lGGTCc6"
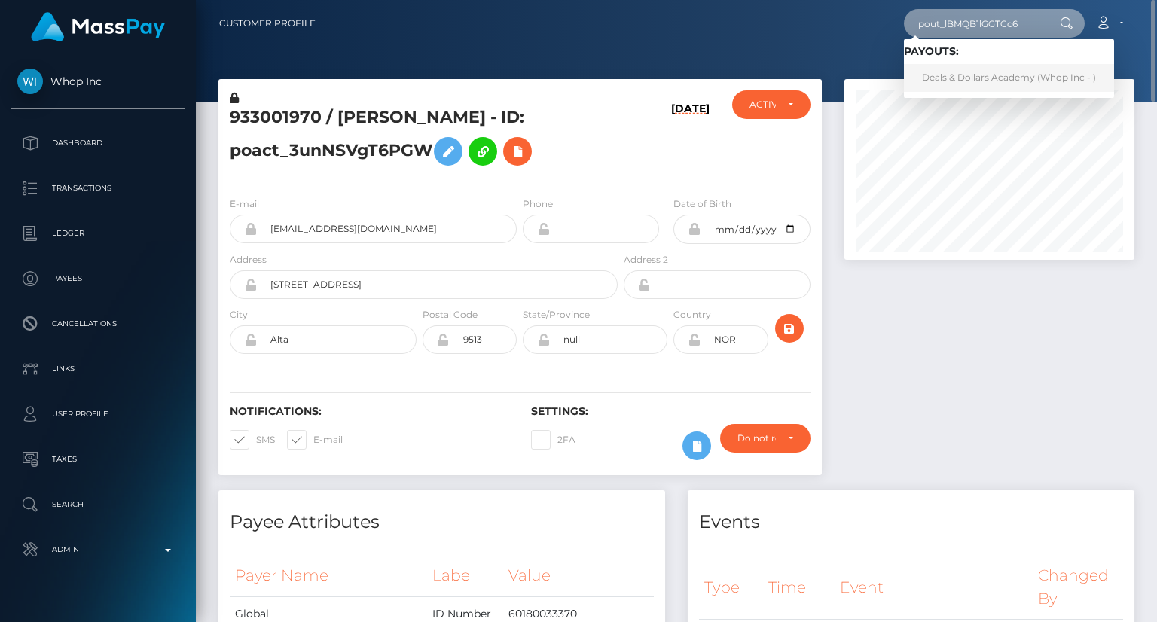
type input "pout_lBMQB1lGGTCc6"
click at [945, 80] on link "Deals & Dollars Academy (Whop Inc - )" at bounding box center [1009, 78] width 210 height 28
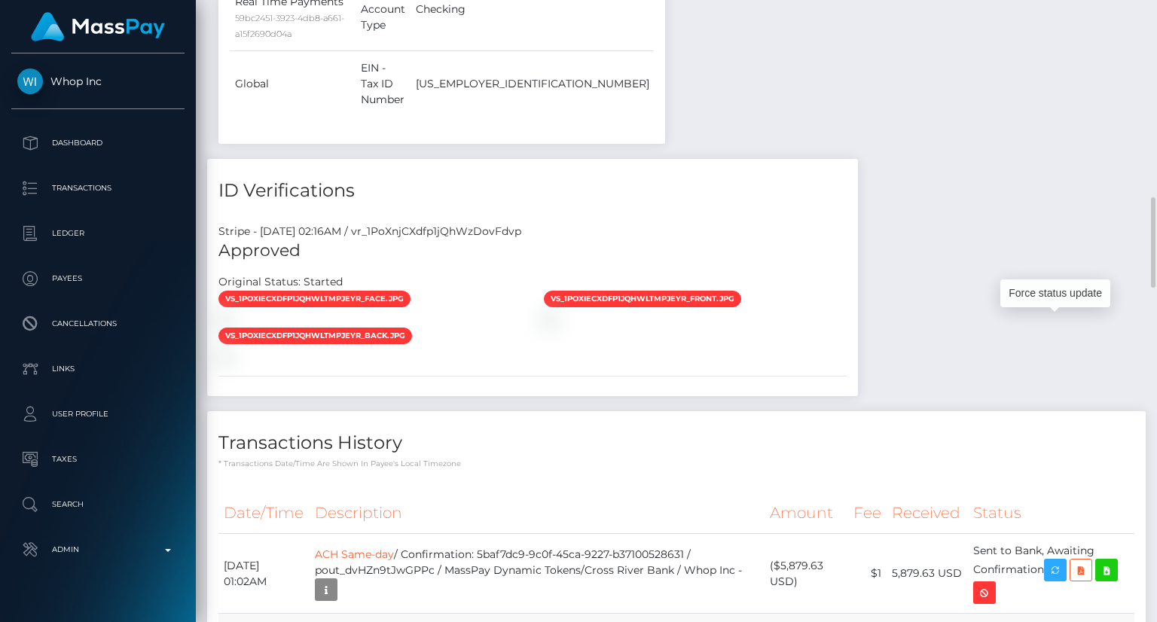
scroll to position [181, 289]
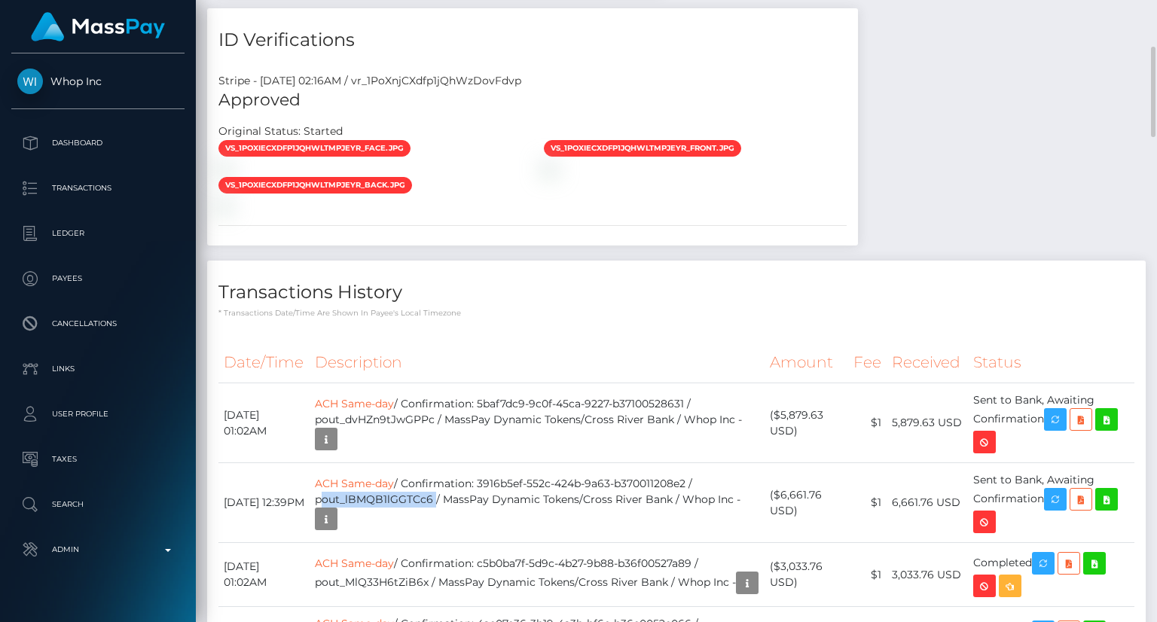
scroll to position [1356, 0]
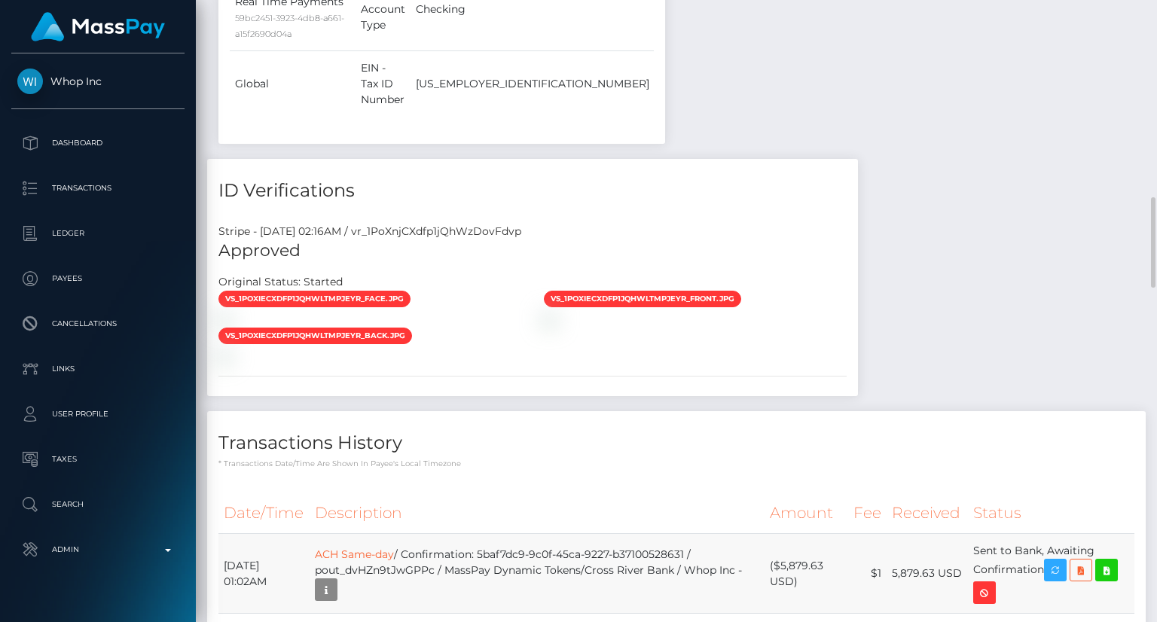
click at [503, 534] on td "ACH Same-day / Confirmation: 5baf7dc9-9c0f-45ca-9227-b37100528631 / pout_dvHZn9…" at bounding box center [537, 574] width 455 height 80
drag, startPoint x: 499, startPoint y: 308, endPoint x: 459, endPoint y: 317, distance: 40.9
copy td "3916b5ef-552c-424b-9a63-b370011208e2 / pout_lBMQB1lGGTCc6"
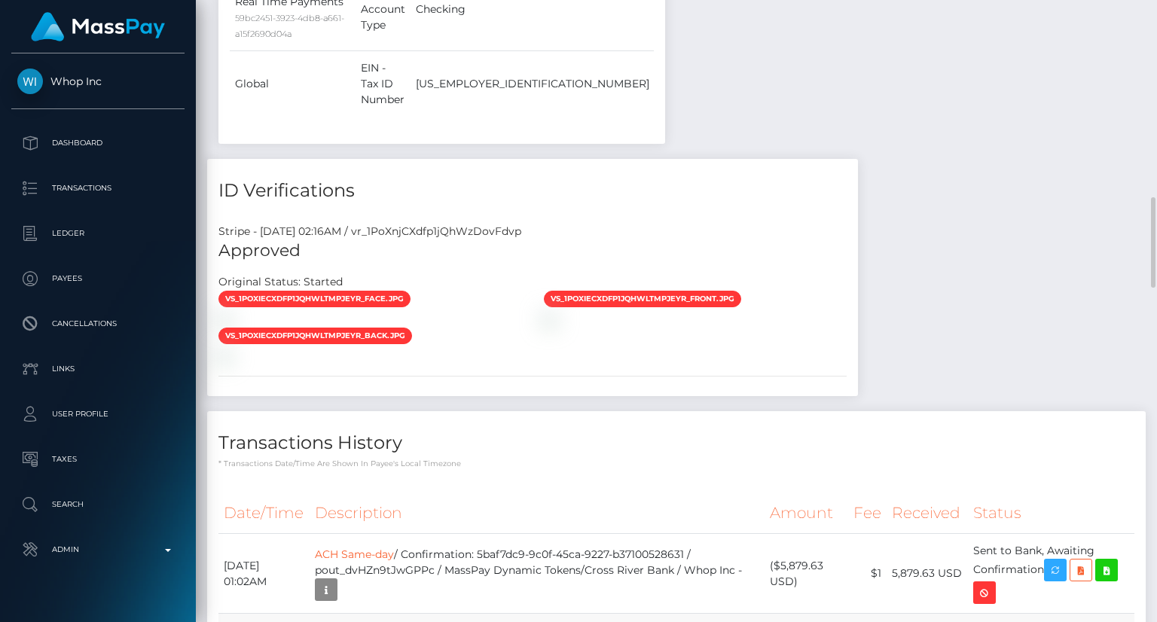
drag, startPoint x: 338, startPoint y: 324, endPoint x: 365, endPoint y: 326, distance: 26.5
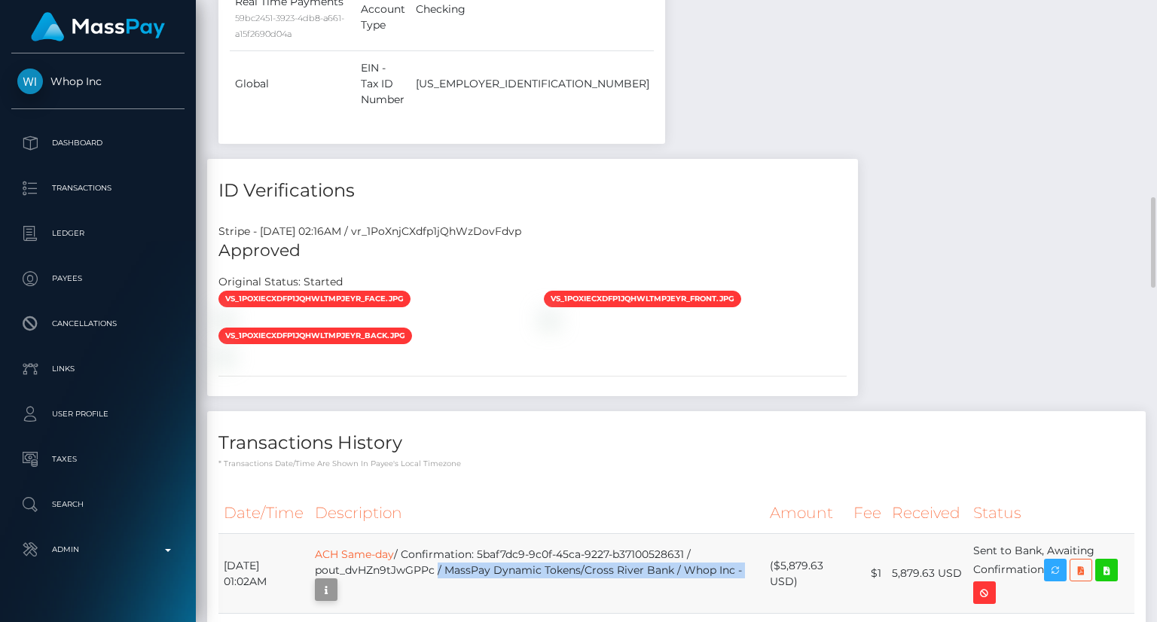
scroll to position [181, 289]
drag, startPoint x: 459, startPoint y: 242, endPoint x: 339, endPoint y: 243, distance: 119.8
click at [339, 534] on td "ACH Same-day / Confirmation: 5baf7dc9-9c0f-45ca-9227-b37100528631 / pout_dvHZn9…" at bounding box center [537, 574] width 455 height 80
copy td "pout_dvHZn9tJwGPPc"
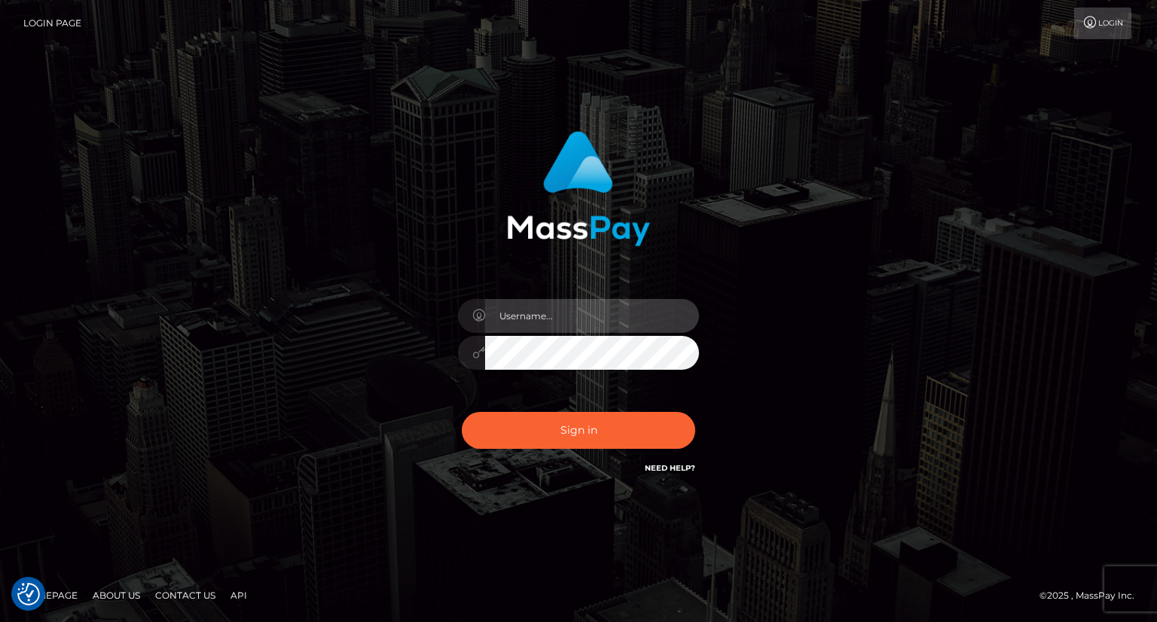
type input "carolina"
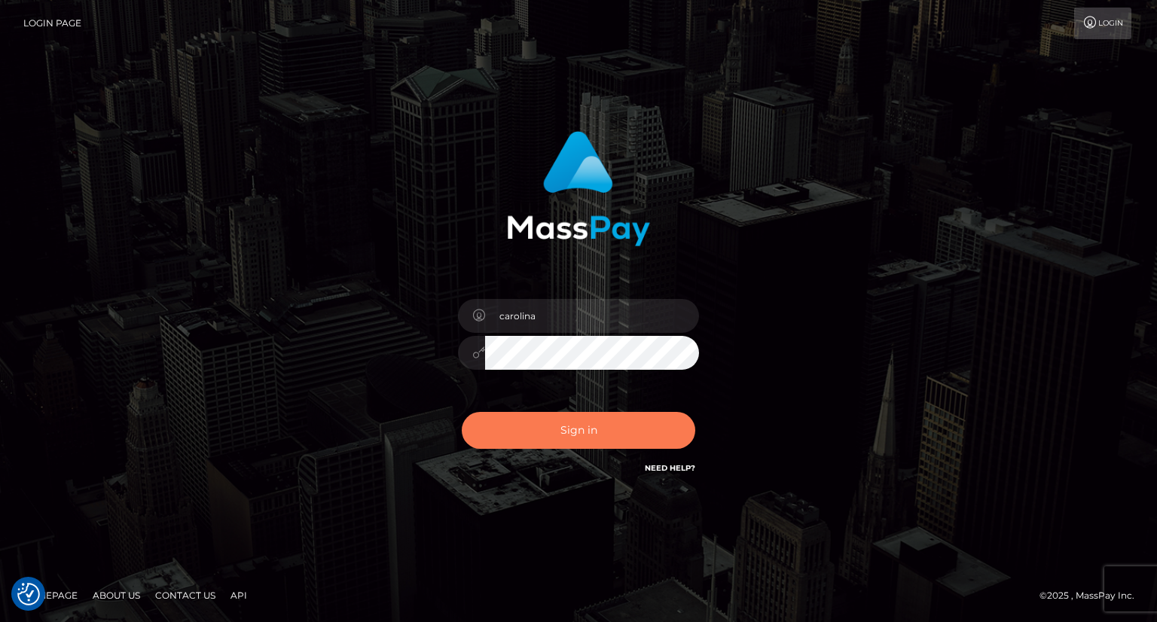
click at [575, 432] on button "Sign in" at bounding box center [578, 430] width 233 height 37
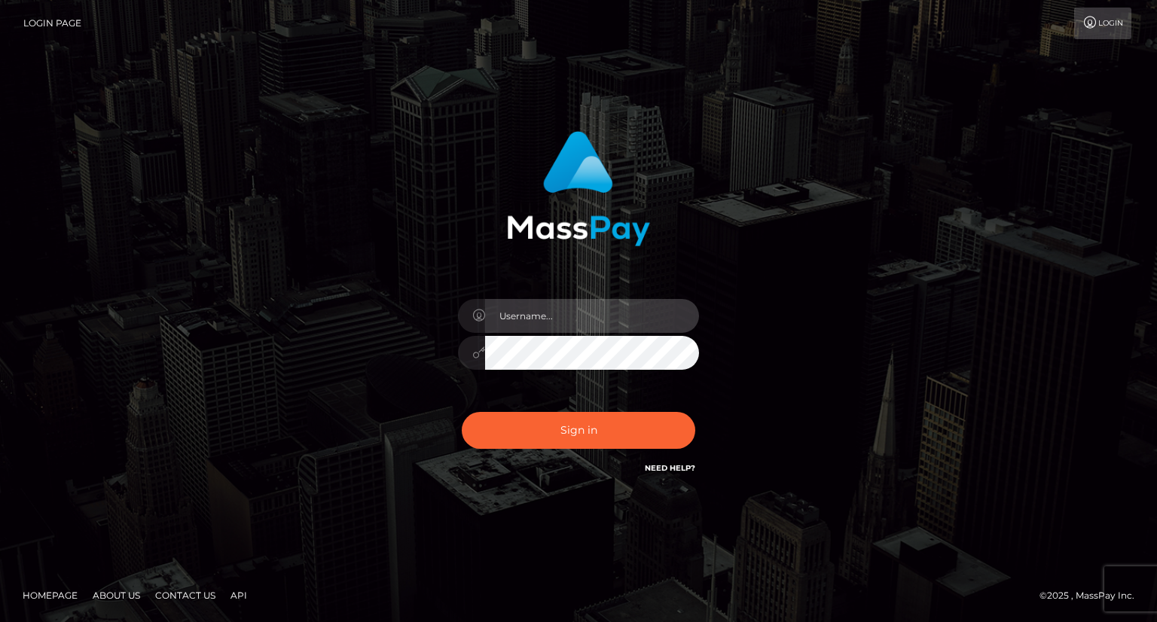
type input "carolina"
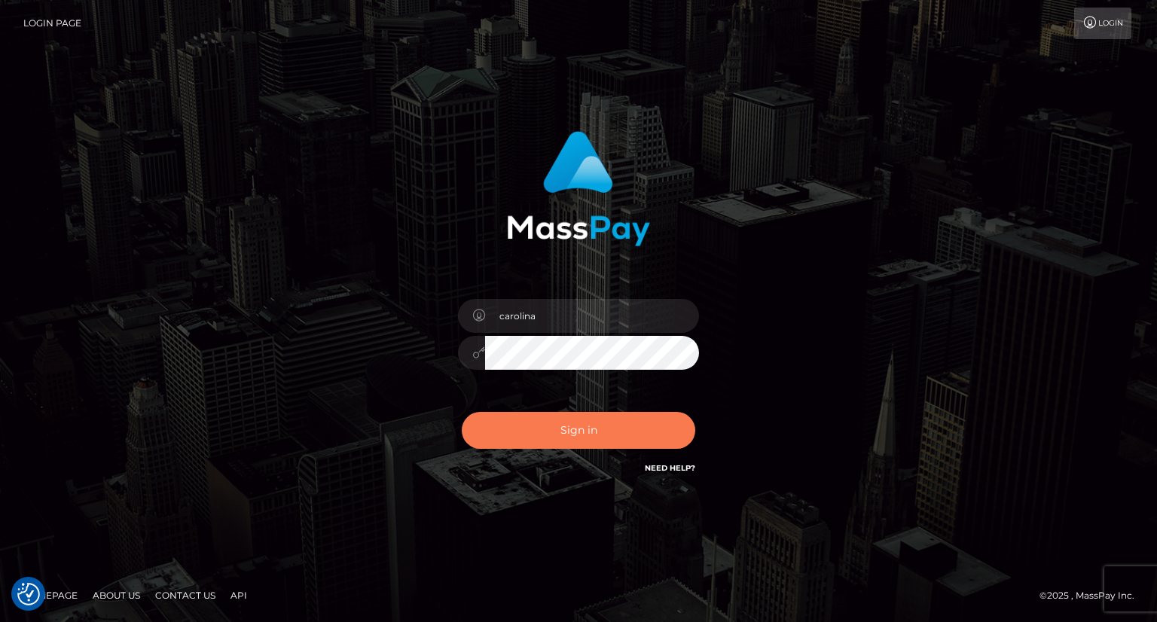
click at [605, 426] on button "Sign in" at bounding box center [578, 430] width 233 height 37
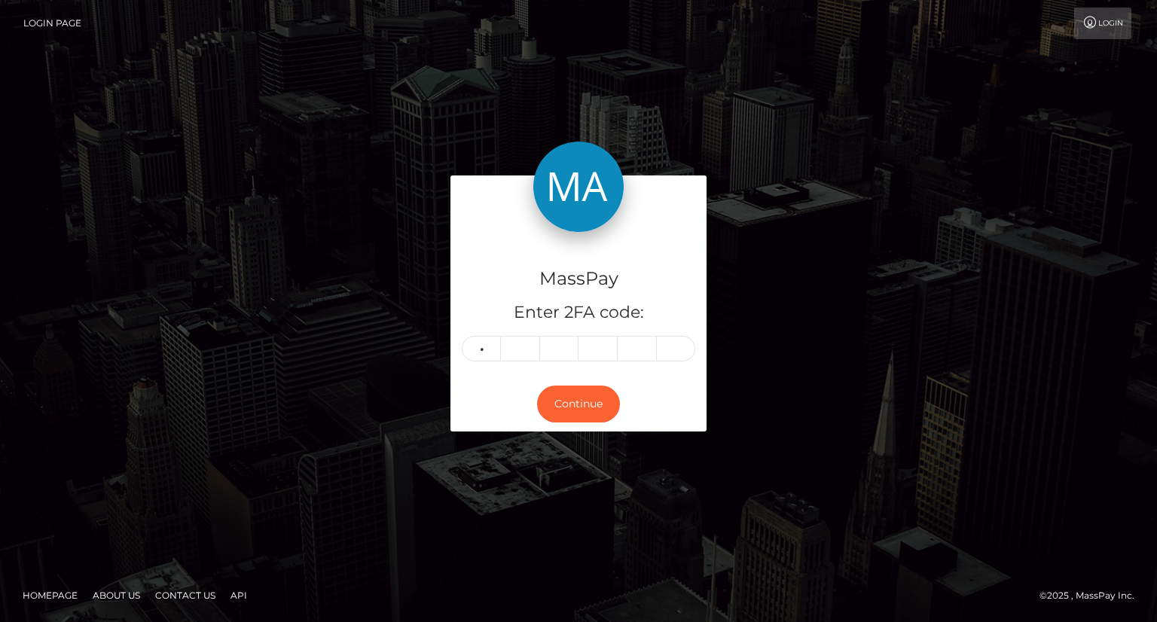
type input "1"
type input "5"
type input "4"
type input "1"
type input "8"
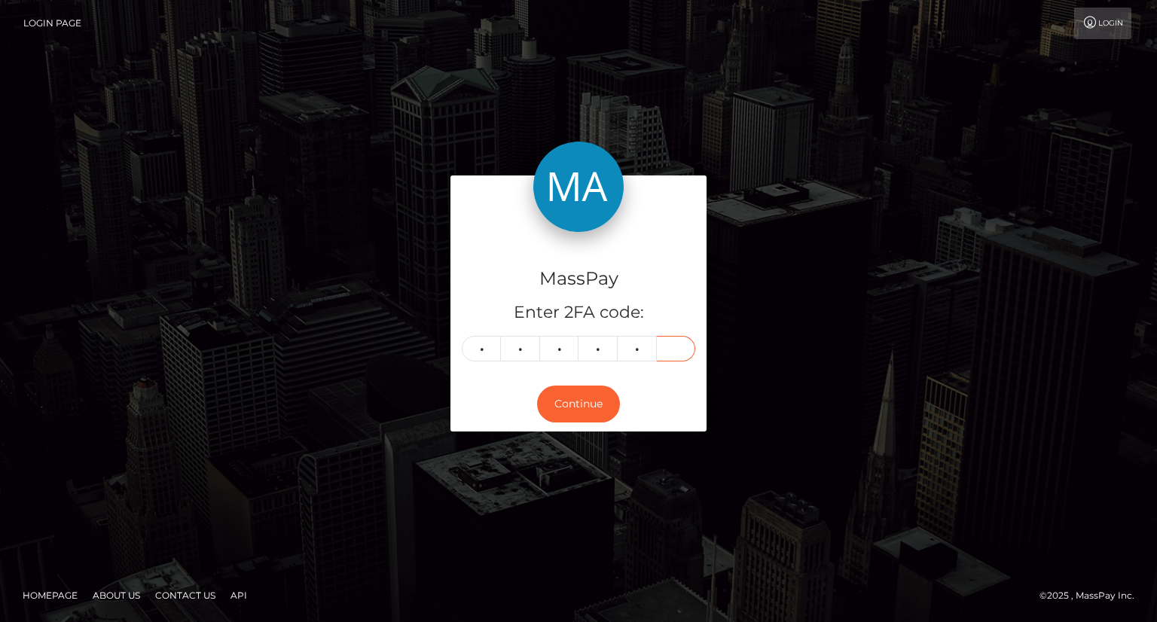
type input "2"
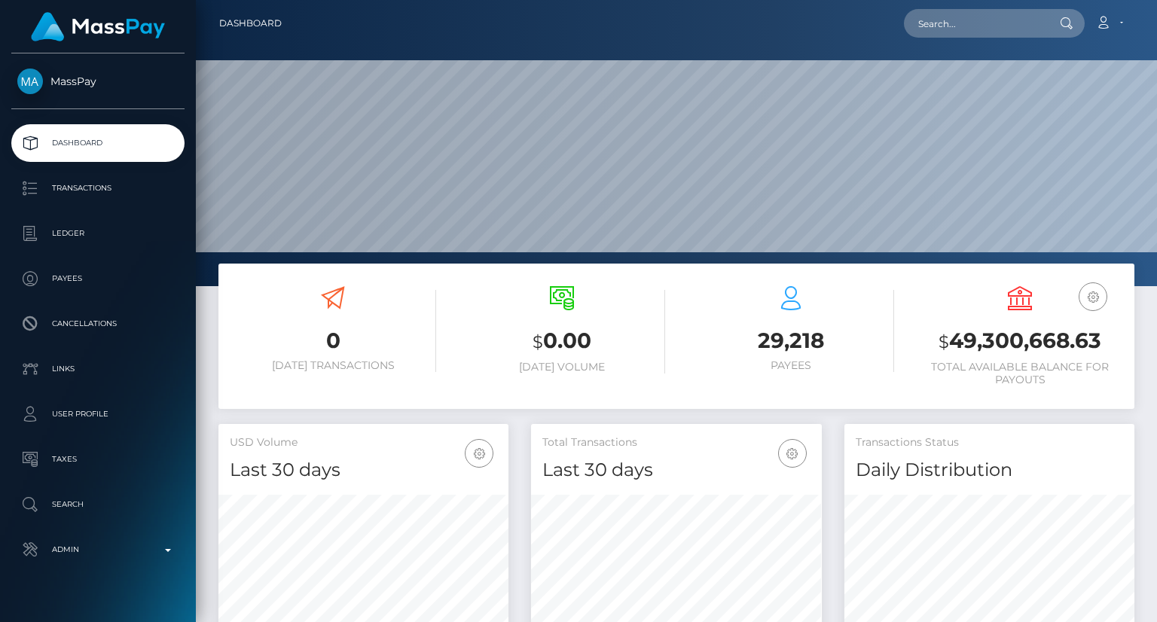
scroll to position [267, 289]
click at [941, 17] on input "text" at bounding box center [975, 23] width 142 height 29
paste input "MSPd40a6faefa26b30"
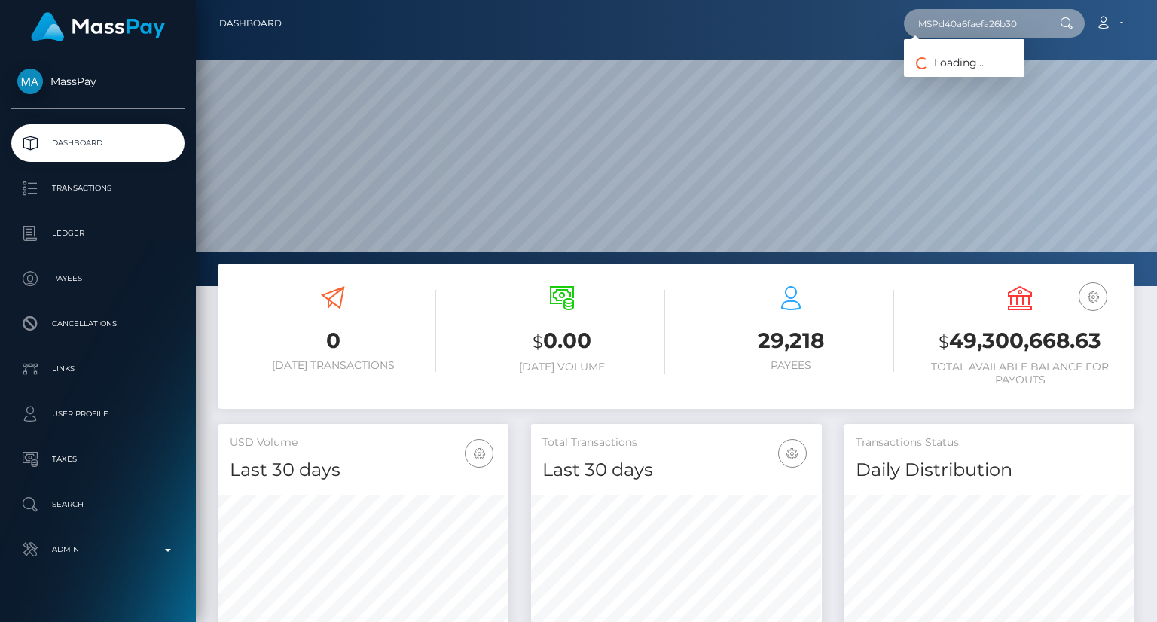
type input "MSPd40a6faefa26b30"
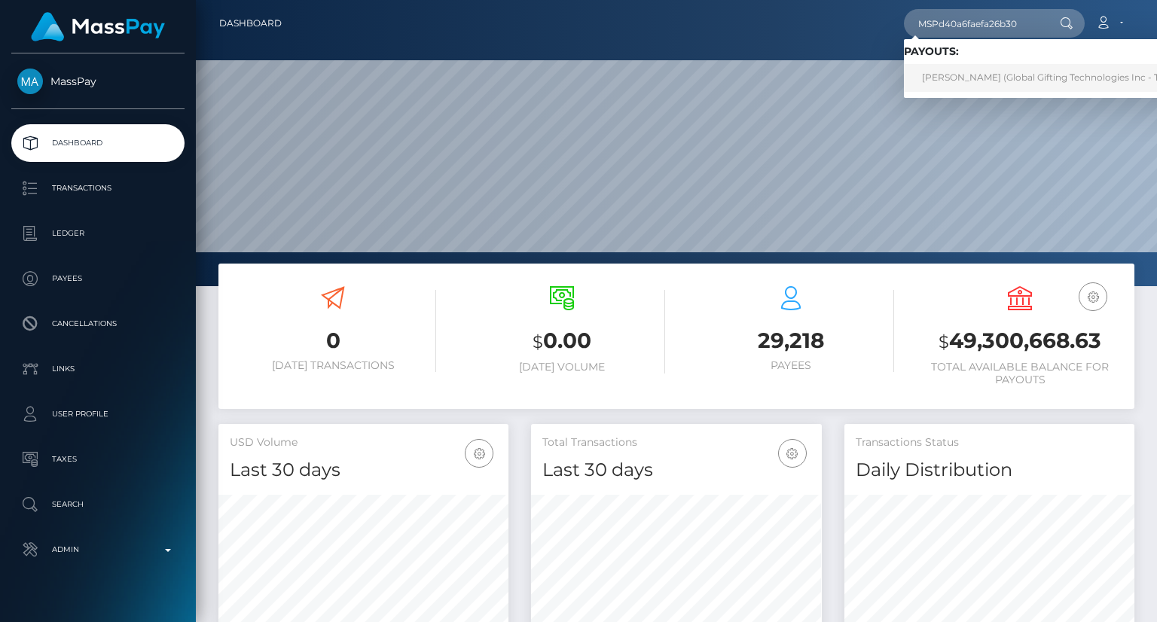
click at [980, 82] on link "[PERSON_NAME] (Global Gifting Technologies Inc - Throne)" at bounding box center [1056, 78] width 304 height 28
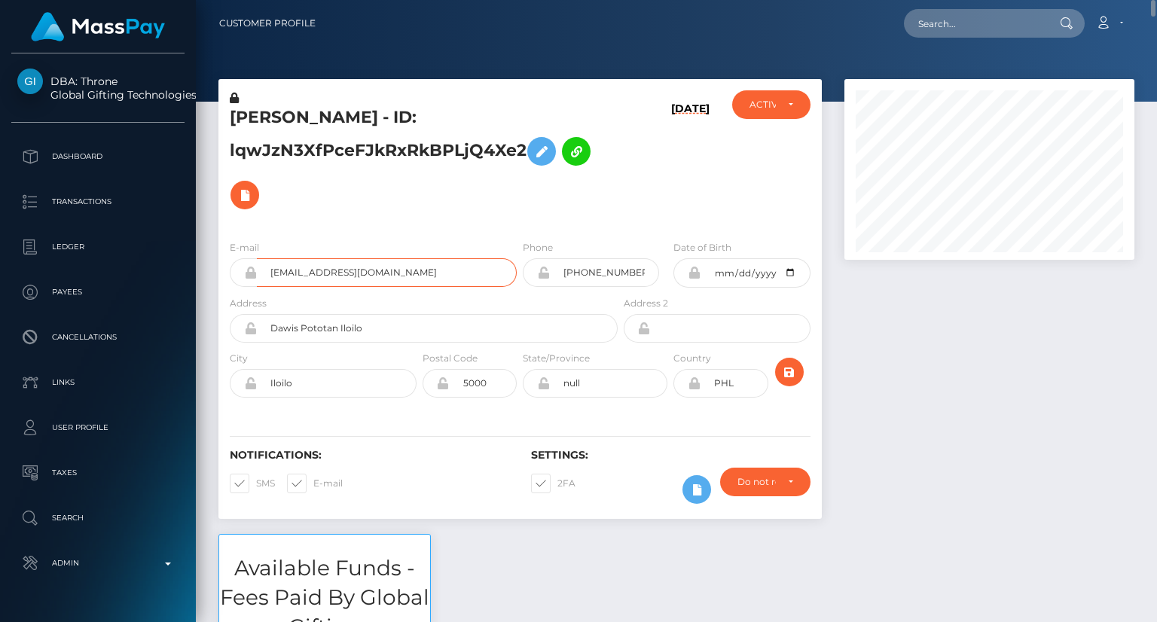
click at [377, 281] on input "mileycooper047@gmail.com" at bounding box center [387, 272] width 260 height 29
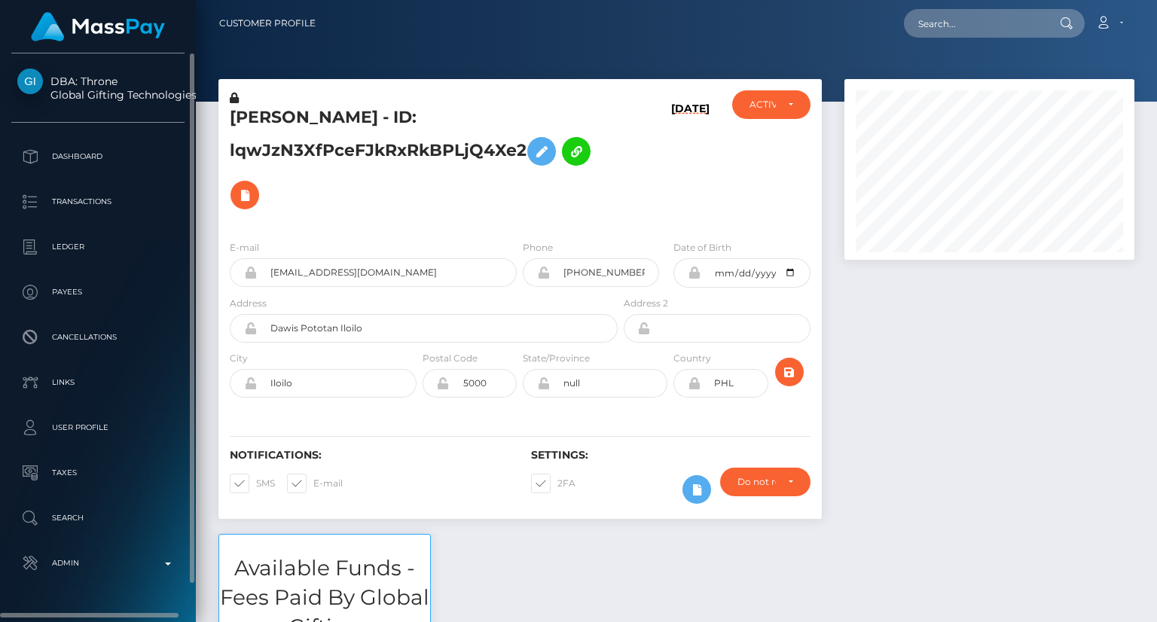
click at [96, 81] on span "DBA: Throne Global Gifting Technologies Inc" at bounding box center [97, 88] width 173 height 27
click at [160, 93] on span "DBA: Throne Global Gifting Technologies Inc" at bounding box center [97, 88] width 173 height 27
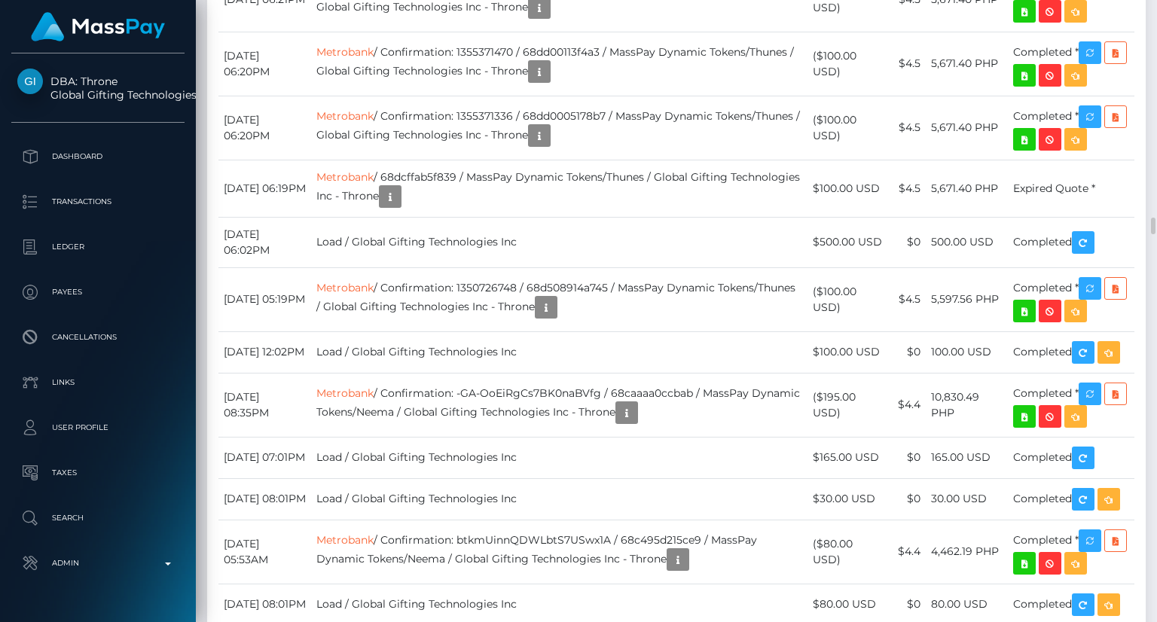
scroll to position [5197, 0]
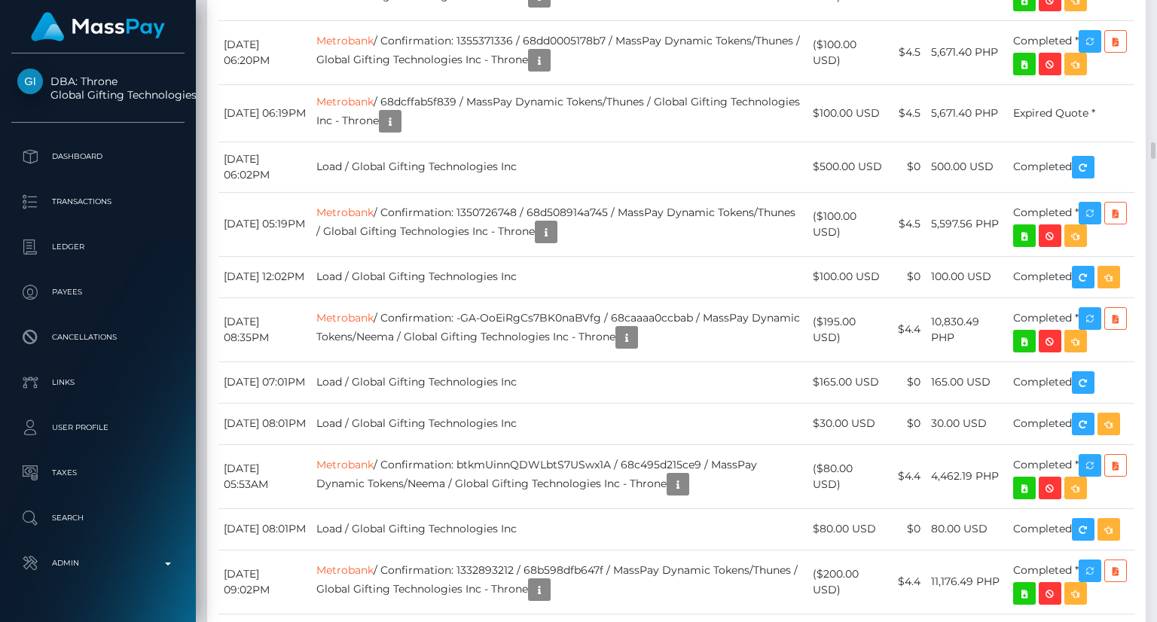
drag, startPoint x: 841, startPoint y: 487, endPoint x: 822, endPoint y: 459, distance: 33.0
copy td "$100.00 USD"
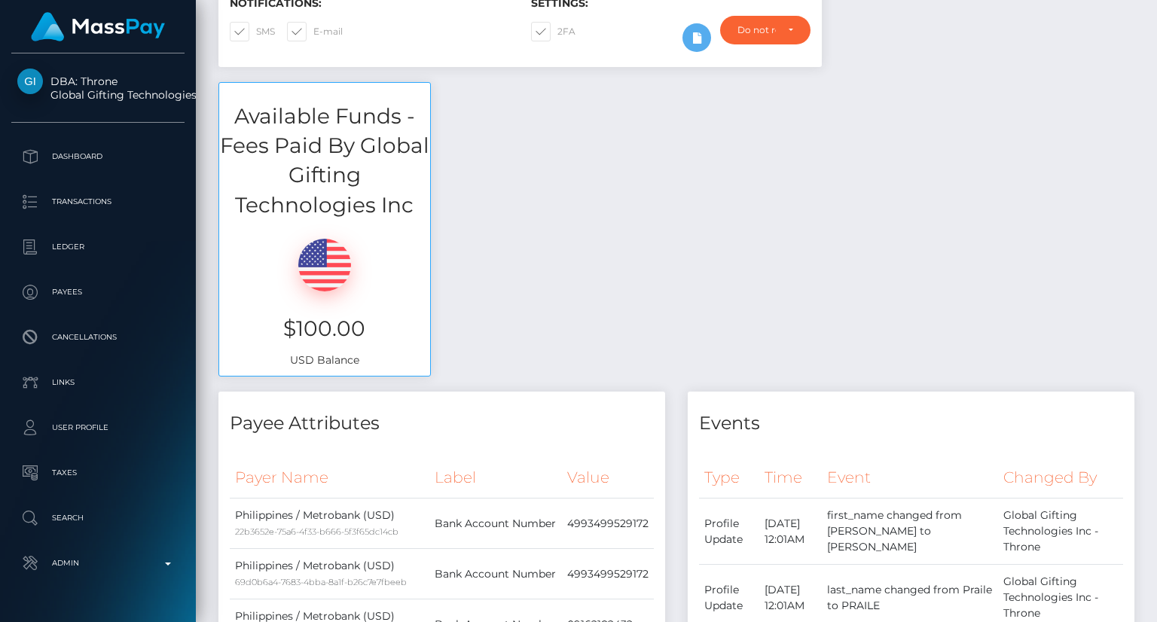
scroll to position [0, 0]
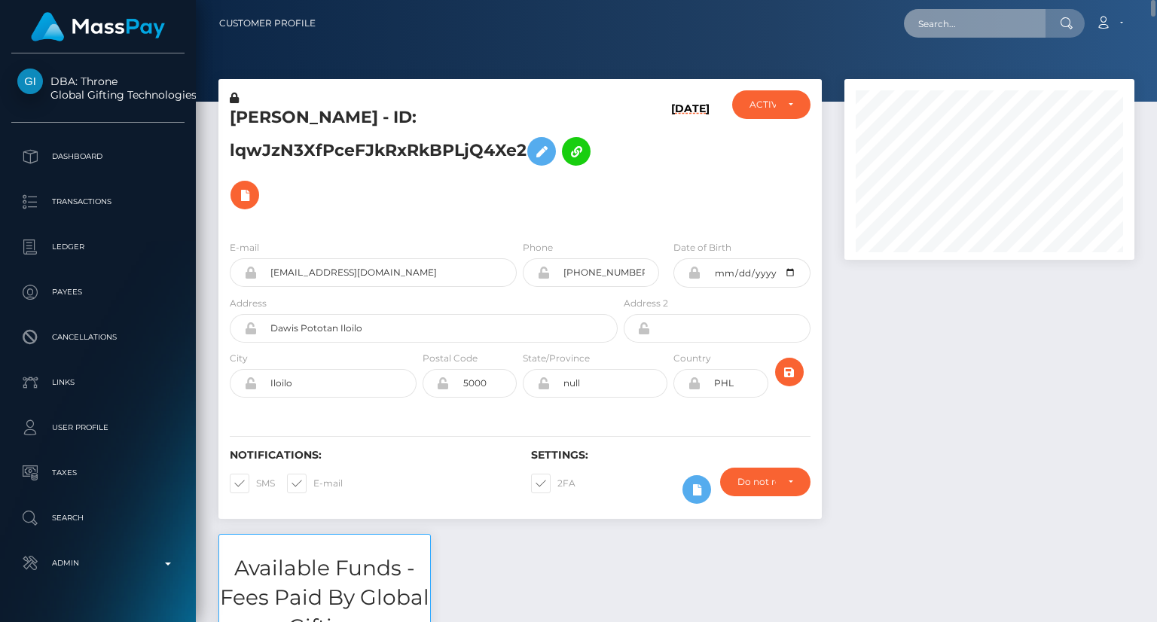
click at [960, 23] on input "text" at bounding box center [975, 23] width 142 height 29
paste input "MSPd40a6faefa26b30"
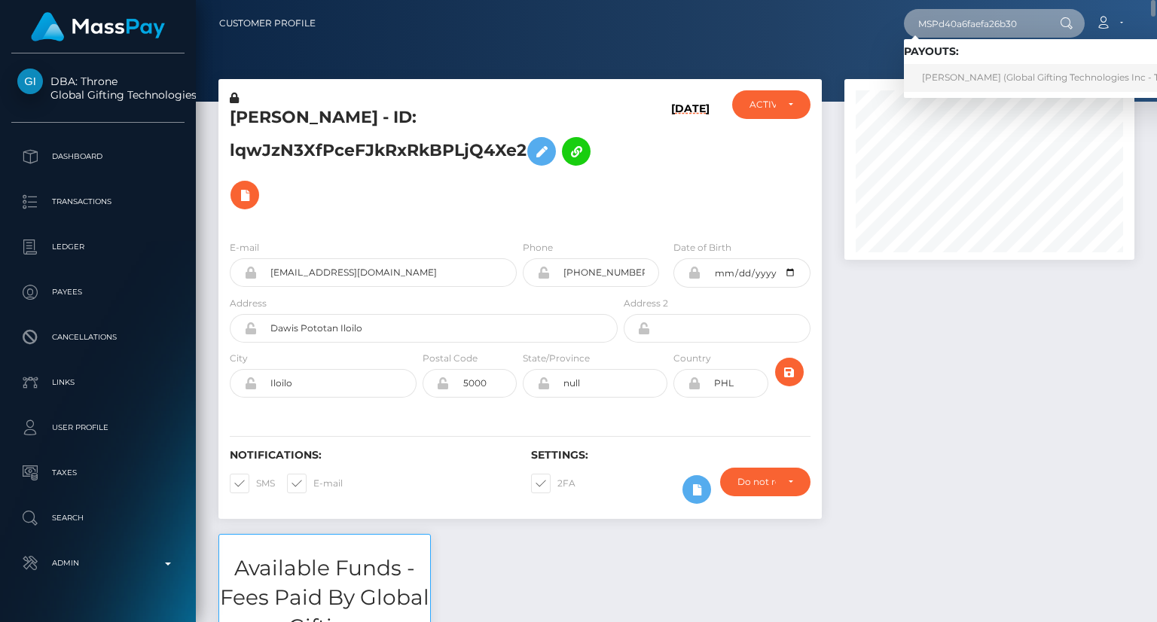
type input "MSPd40a6faefa26b30"
click at [939, 64] on link "EDEL JEAN ALENTIJO PRAILE (Global Gifting Technologies Inc - Throne)" at bounding box center [1056, 78] width 304 height 28
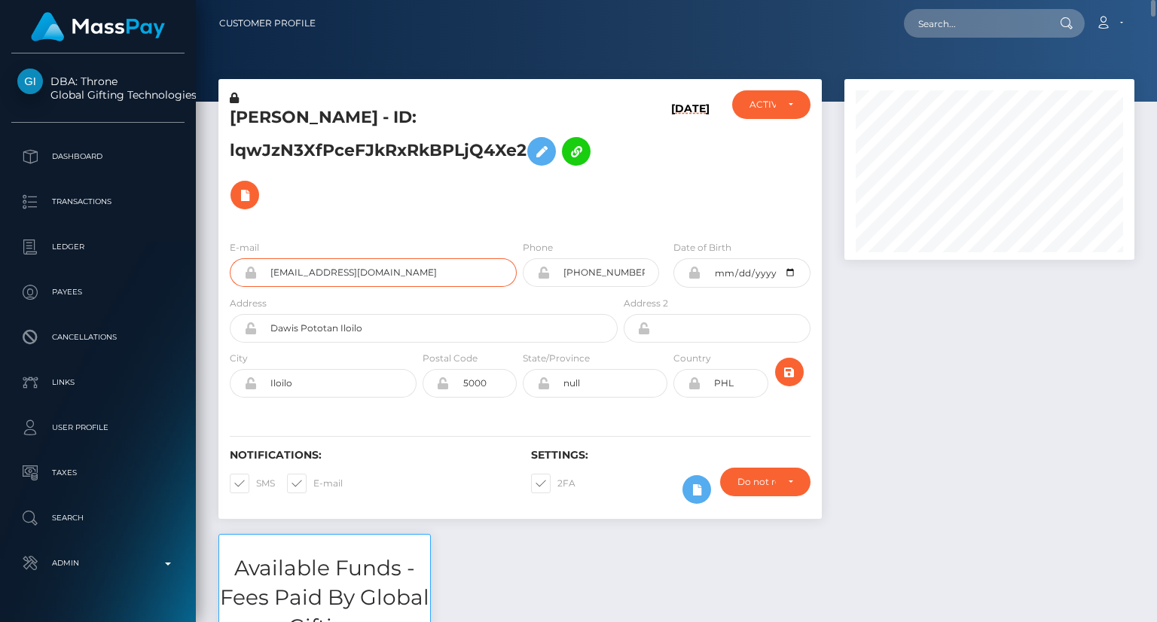
click at [328, 272] on input "mileycooper047@gmail.com" at bounding box center [387, 272] width 260 height 29
click at [966, 21] on input "text" at bounding box center [975, 23] width 142 height 29
paste input "MSPa130c88869da3a7"
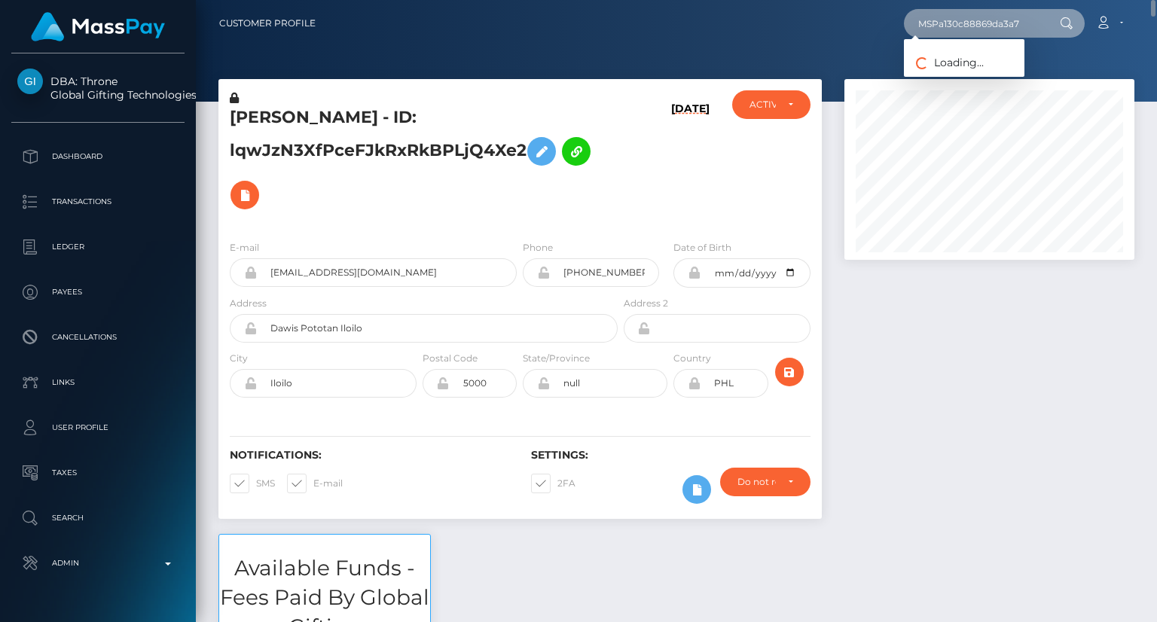
type input "MSPa130c88869da3a7"
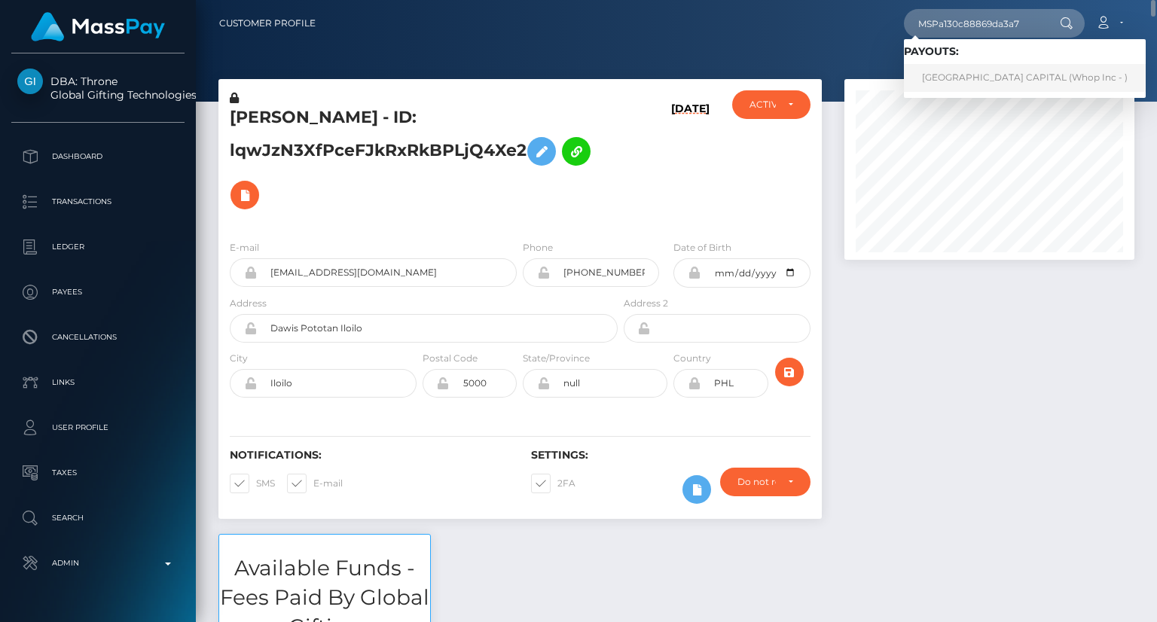
click at [966, 84] on link "JESDA CAPITAL (Whop Inc - )" at bounding box center [1025, 78] width 242 height 28
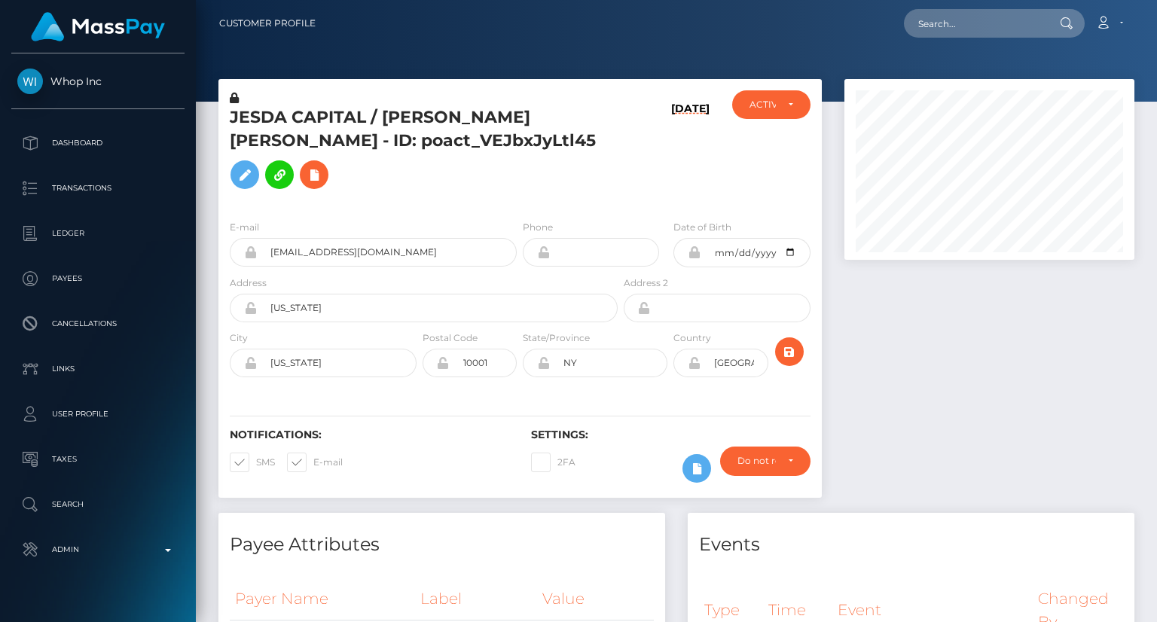
scroll to position [181, 289]
click at [380, 267] on input "[EMAIL_ADDRESS][DOMAIN_NAME]" at bounding box center [387, 252] width 260 height 29
click at [378, 267] on input "[EMAIL_ADDRESS][DOMAIN_NAME]" at bounding box center [387, 252] width 260 height 29
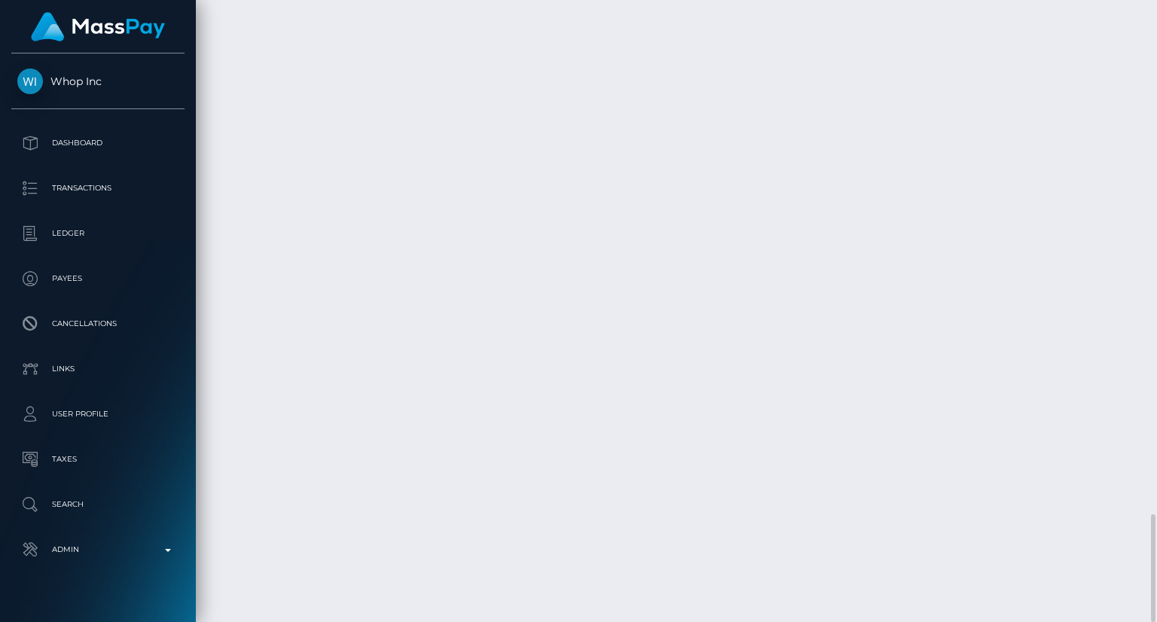
scroll to position [2962, 0]
drag, startPoint x: 824, startPoint y: 480, endPoint x: 809, endPoint y: 464, distance: 21.8
copy td "$764.26 USD"
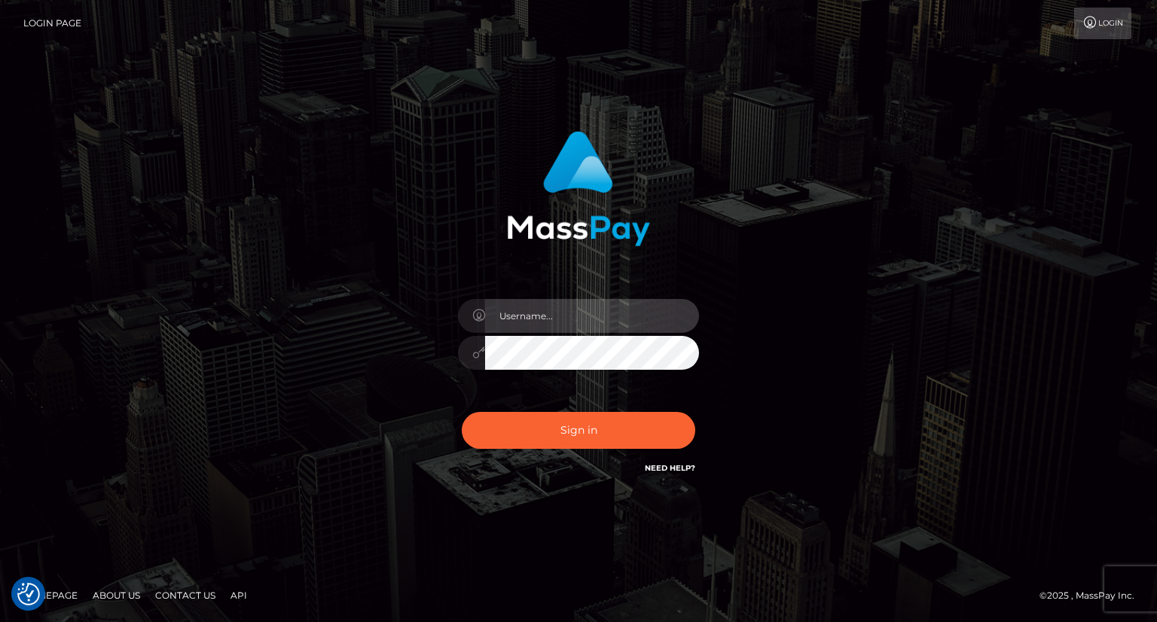
type input "carolina"
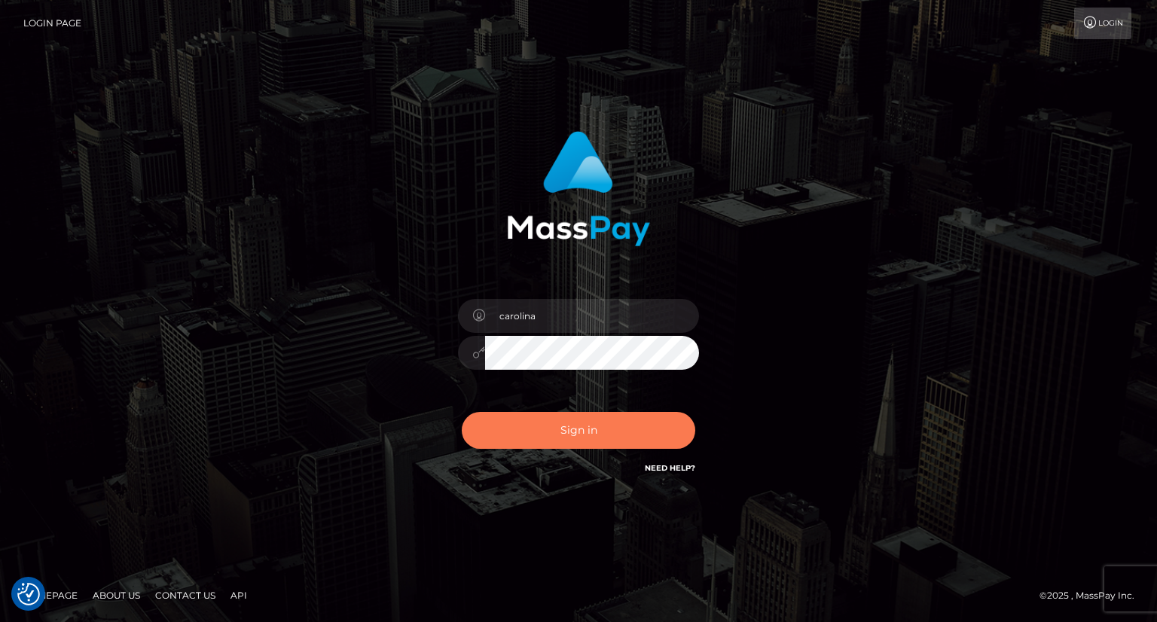
click at [618, 426] on button "Sign in" at bounding box center [578, 430] width 233 height 37
type input "carolina"
click at [586, 437] on button "Sign in" at bounding box center [578, 430] width 233 height 37
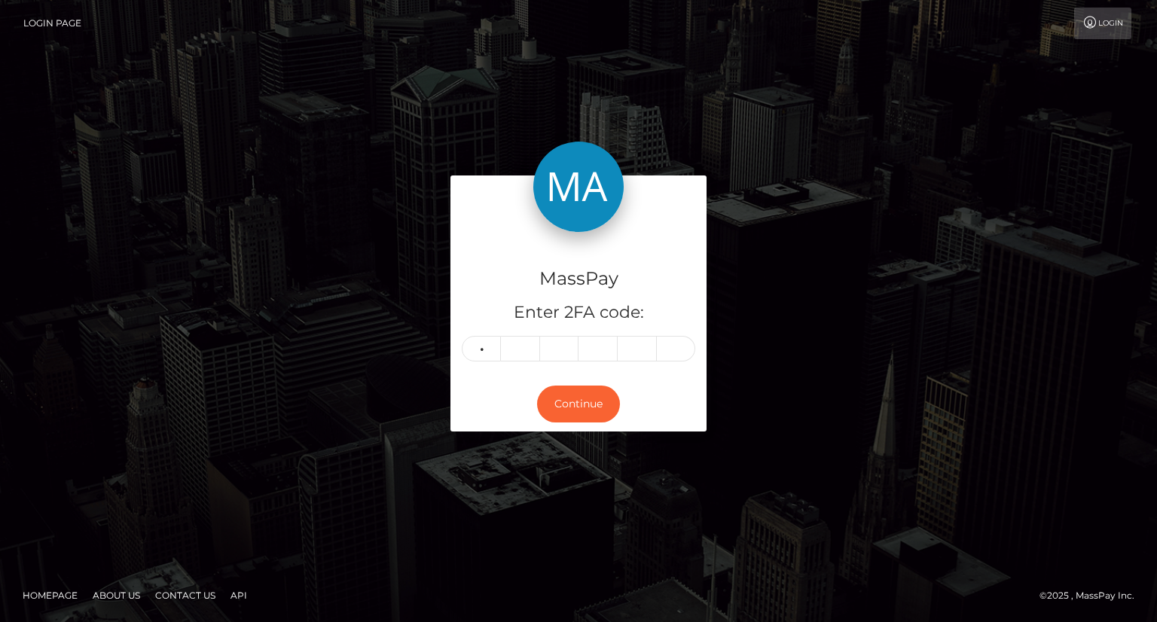
type input "9"
type input "8"
type input "7"
type input "6"
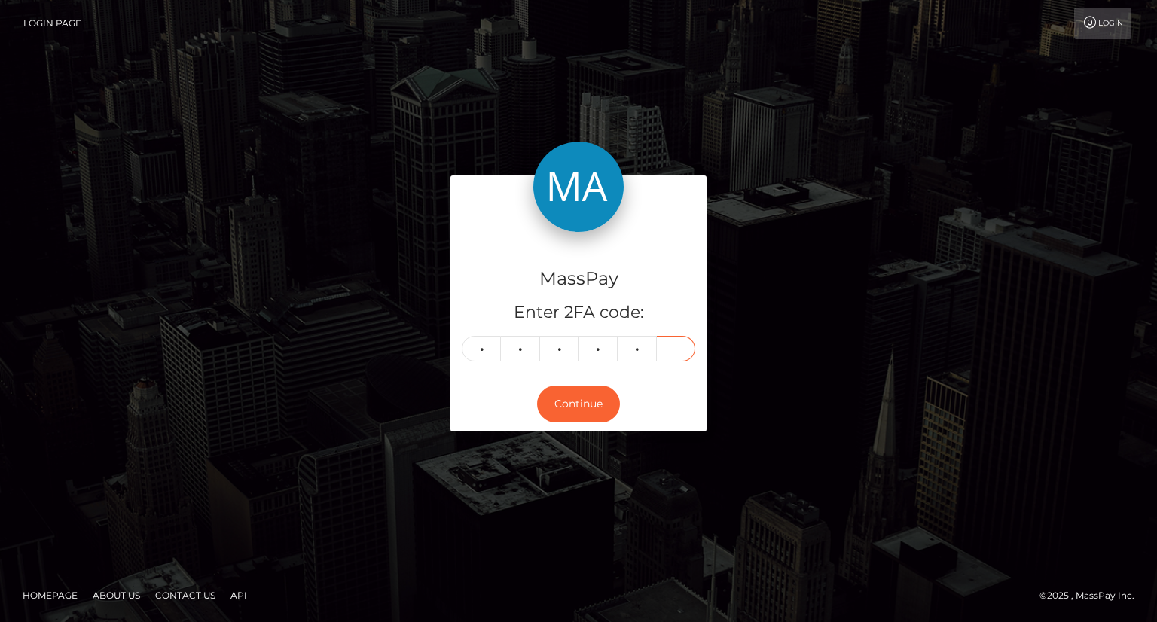
type input "0"
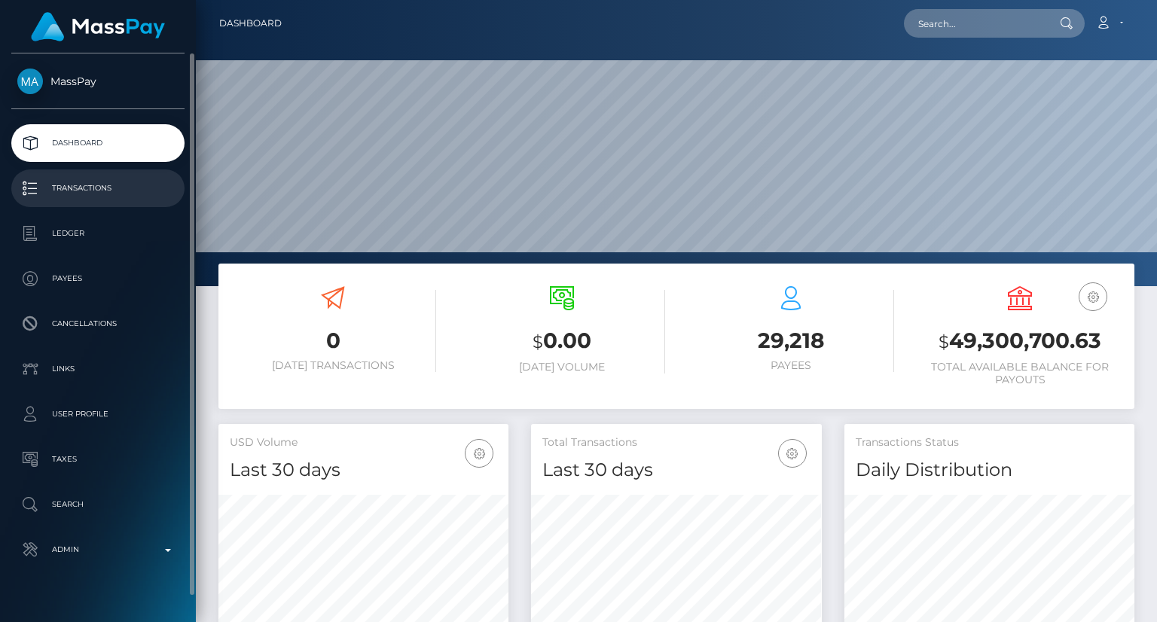
scroll to position [267, 289]
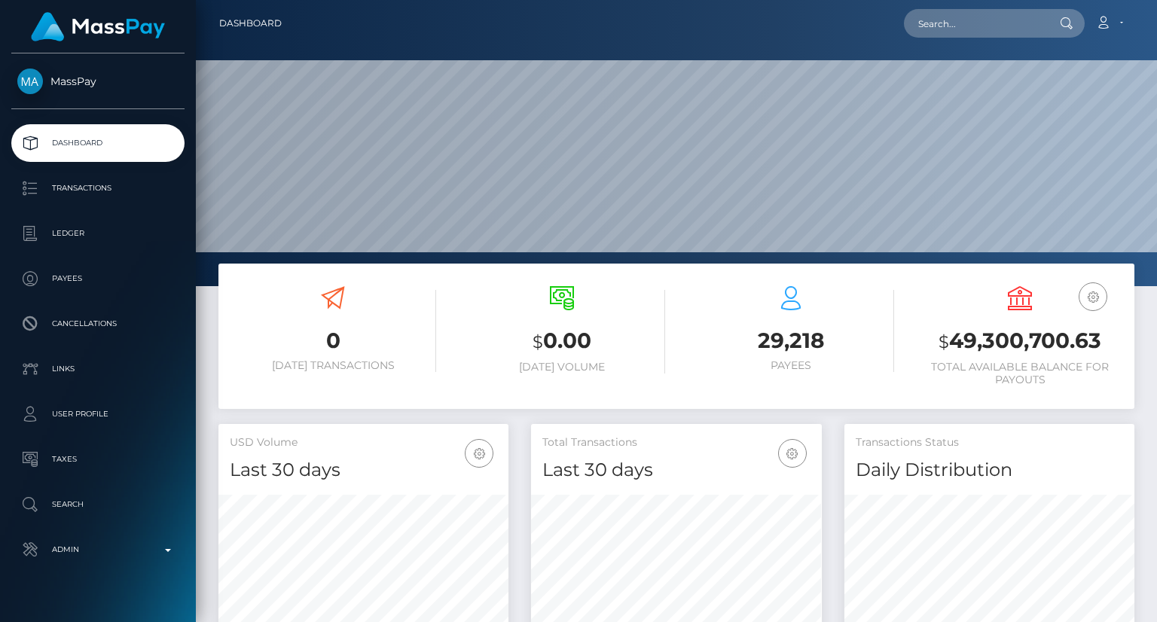
drag, startPoint x: 963, startPoint y: 39, endPoint x: 963, endPoint y: 28, distance: 11.3
click at [963, 38] on nav "Dashboard Loading... Loading... Account Edit Profile" at bounding box center [676, 23] width 961 height 47
click at [961, 22] on input "text" at bounding box center [975, 23] width 142 height 29
paste input "MSP2d5ea2f011f09ea"
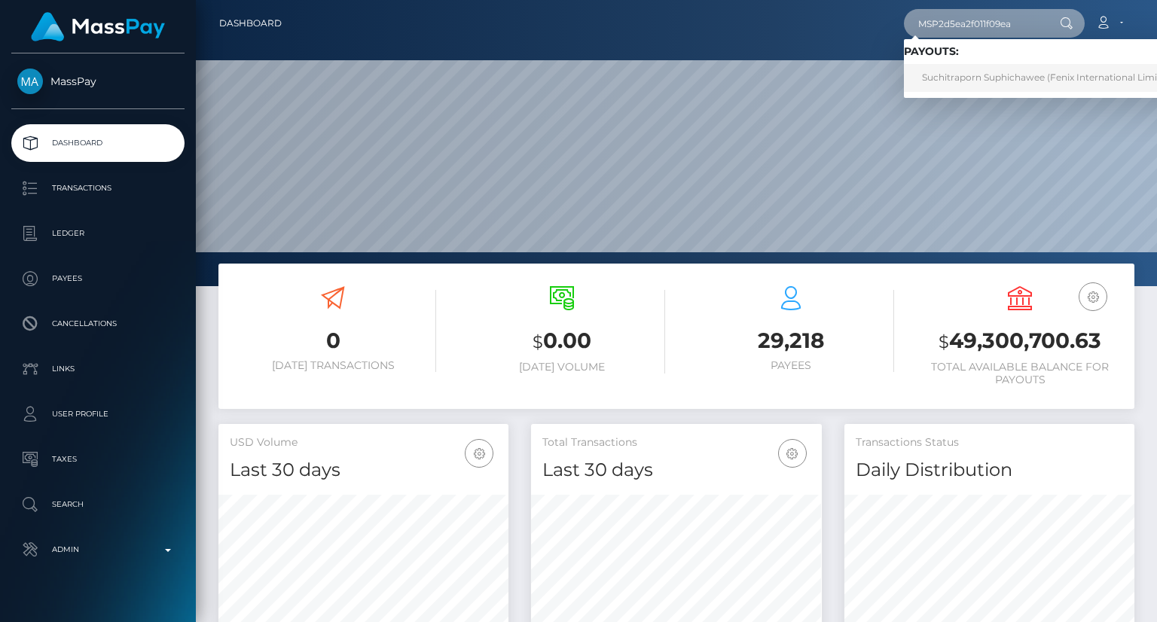
type input "MSP2d5ea2f011f09ea"
click at [1039, 71] on link "Suchitraporn Suphichawee (Fenix International Limited - )" at bounding box center [1053, 78] width 298 height 28
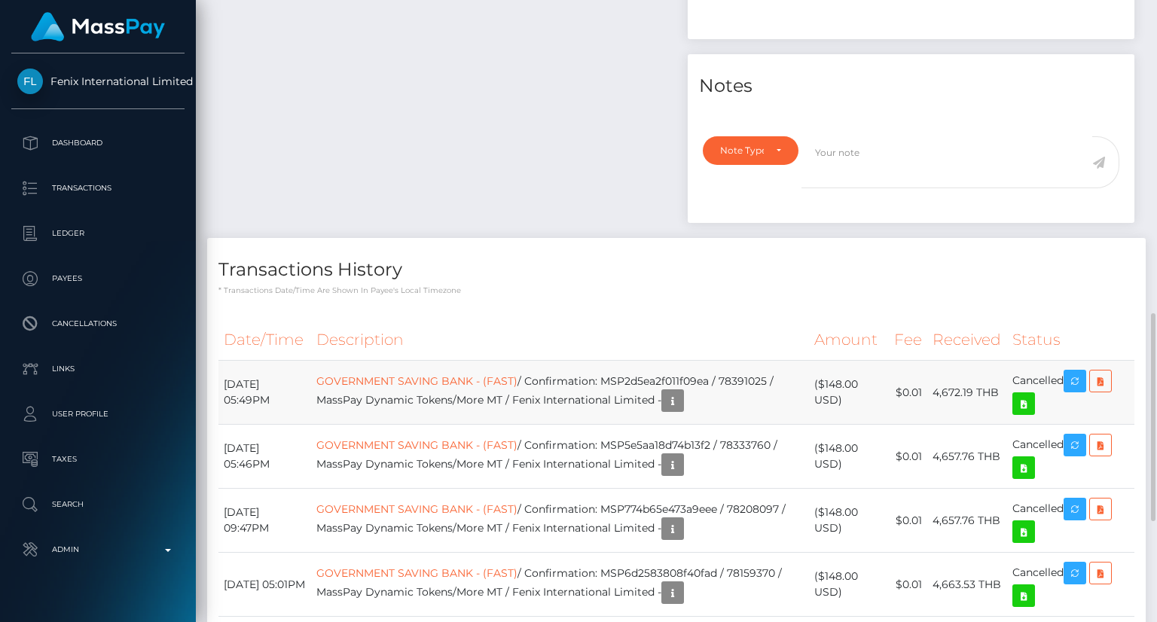
scroll to position [181, 289]
drag, startPoint x: 629, startPoint y: 380, endPoint x: 792, endPoint y: 374, distance: 163.6
click at [792, 374] on td "GOVERNMENT SAVING BANK - (FAST) / Confirmation: MSP2d5ea2f011f09ea / 78391025 /…" at bounding box center [560, 393] width 498 height 64
copy td "MSP2d5ea2f011f09ea / 78391025"
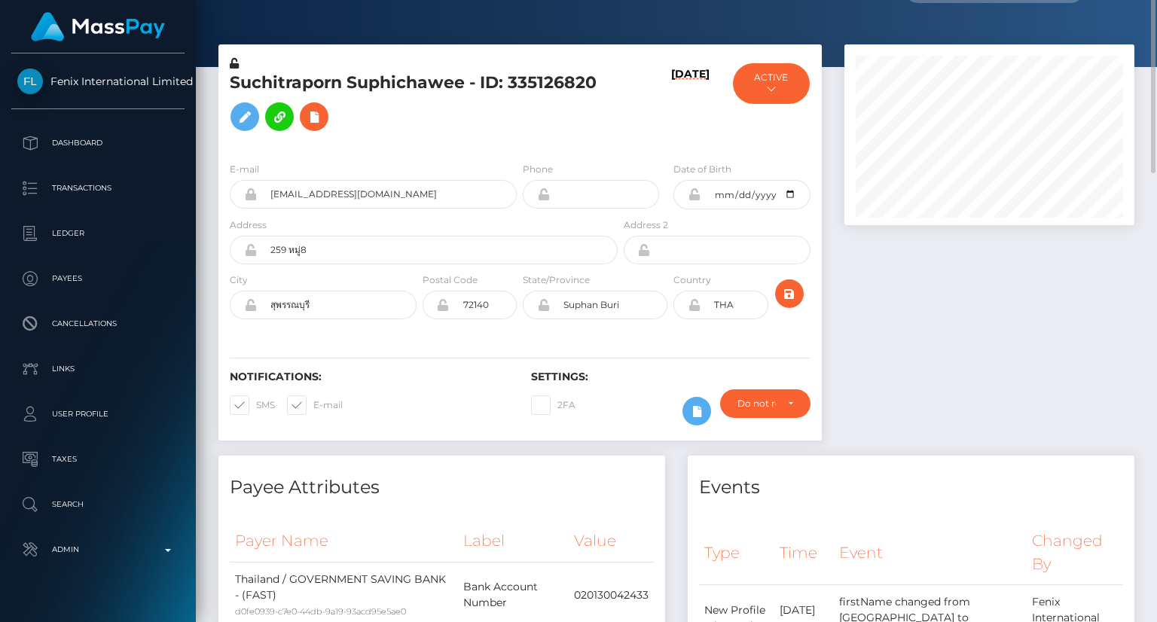
scroll to position [0, 0]
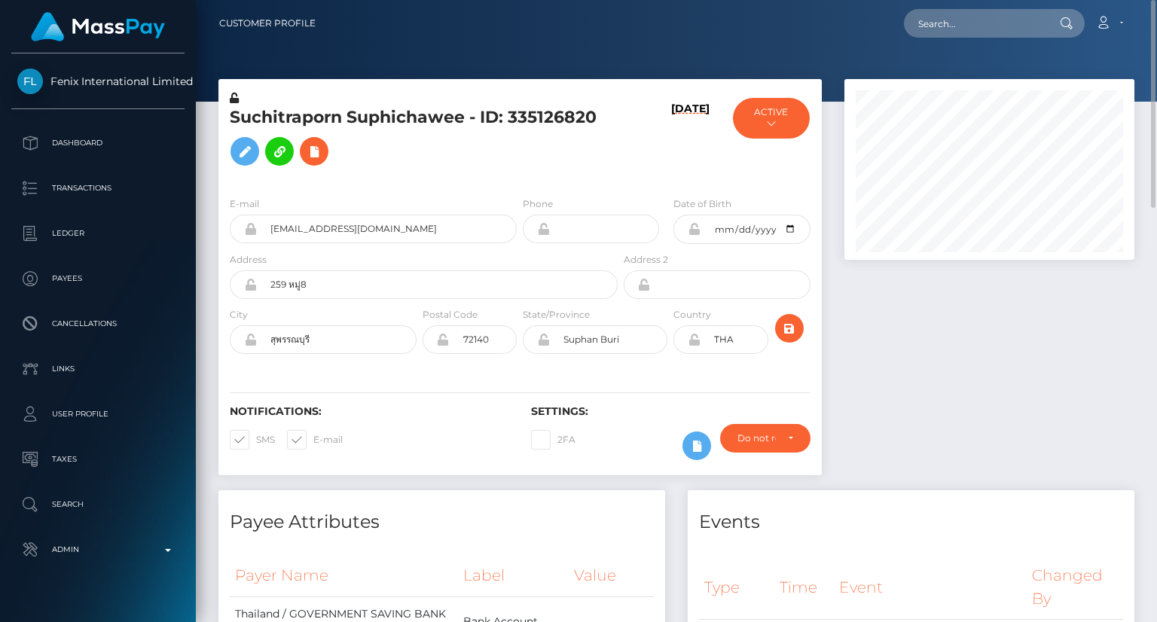
click at [401, 112] on h5 "Suchitraporn Suphichawee - ID: 335126820" at bounding box center [420, 139] width 380 height 67
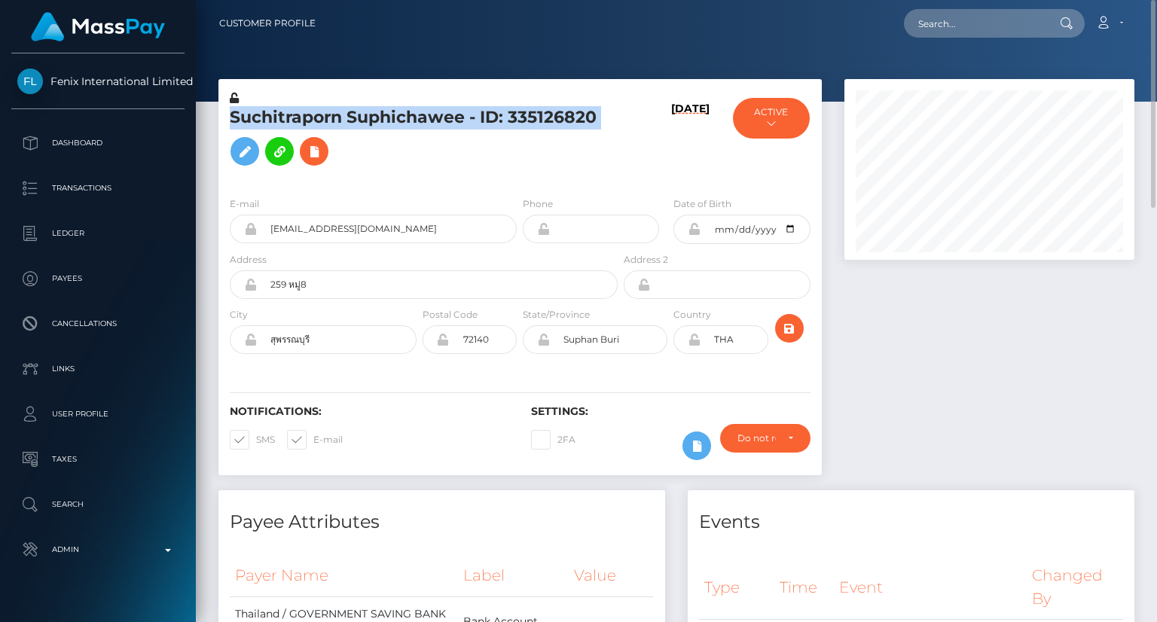
click at [401, 111] on h5 "Suchitraporn Suphichawee - ID: 335126820" at bounding box center [420, 139] width 380 height 67
copy h5 "Suchitraporn Suphichawee - ID: 335126820"
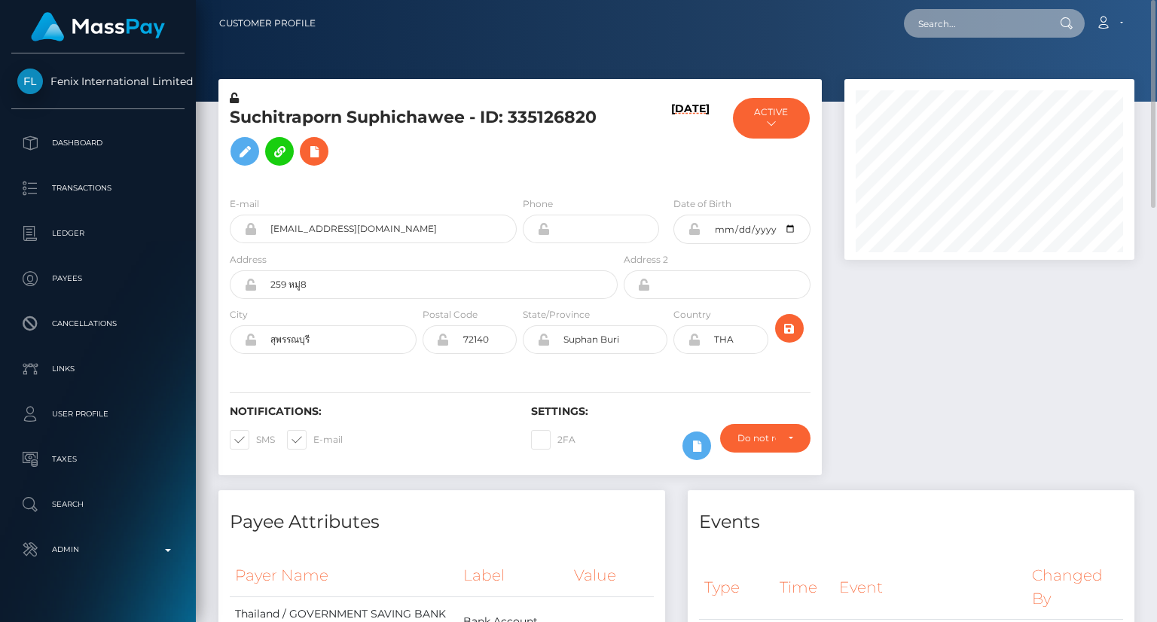
click at [959, 19] on input "text" at bounding box center [975, 23] width 142 height 29
paste input "poact_kCjbqvS9EZ0B"
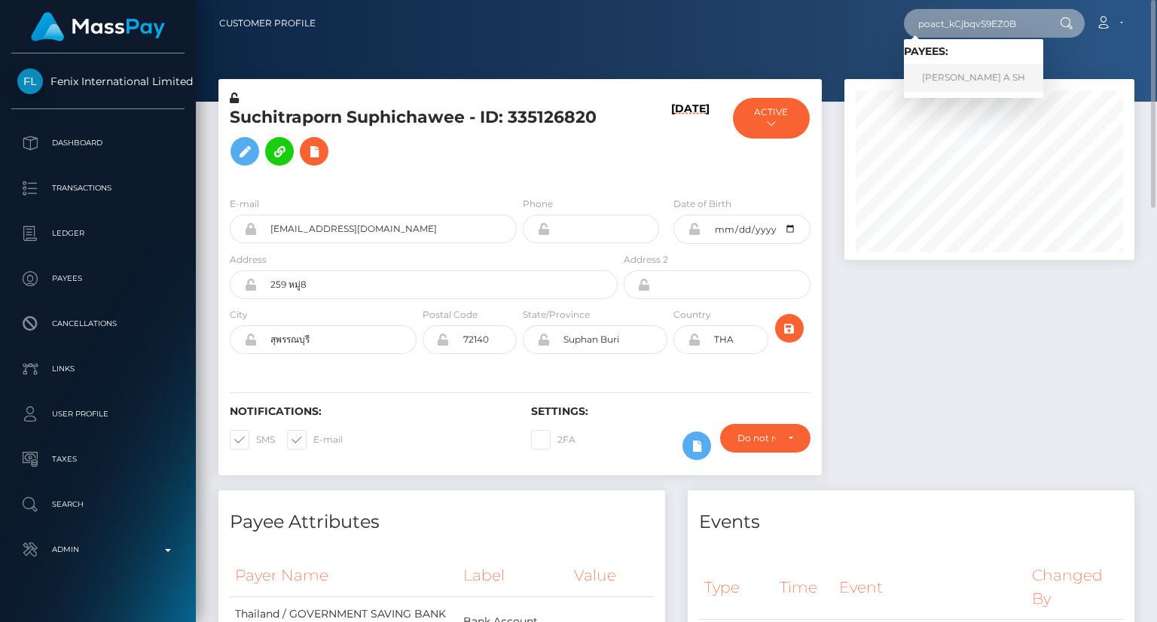
type input "poact_kCjbqvS9EZ0B"
click at [925, 77] on link "AHMAD A SH" at bounding box center [973, 78] width 139 height 28
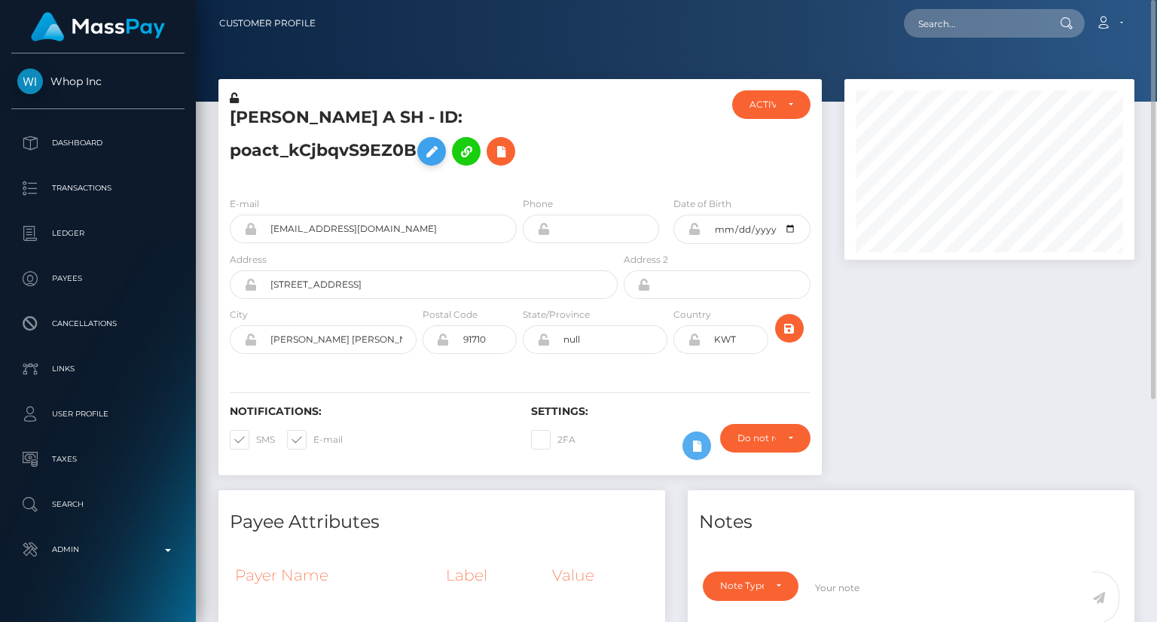
click at [441, 142] on icon at bounding box center [432, 151] width 18 height 19
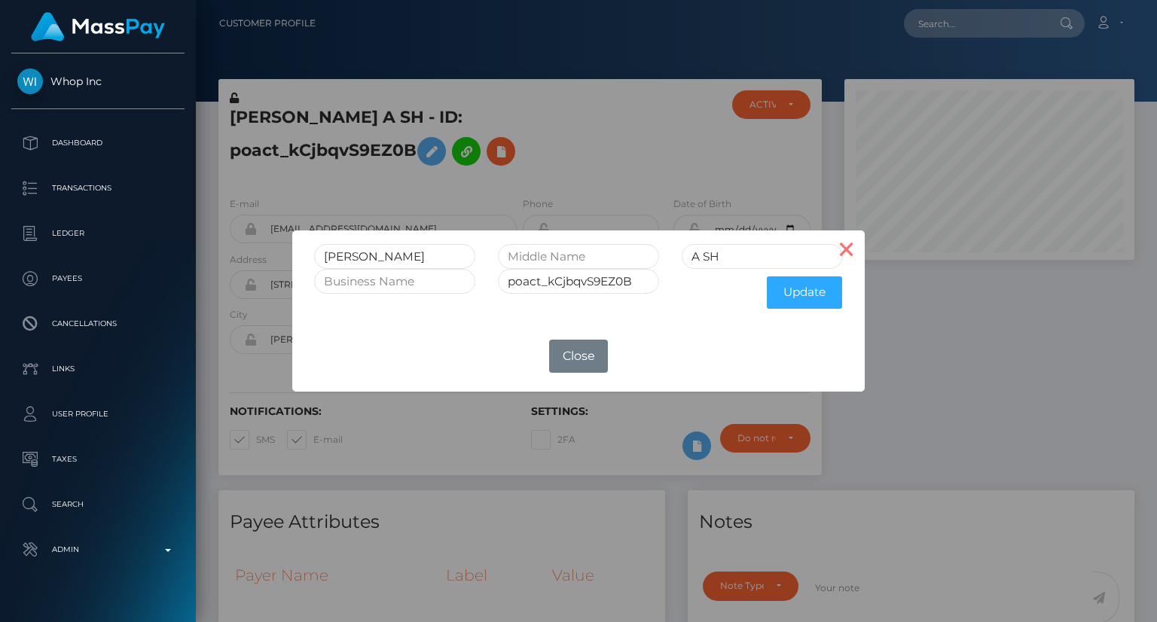
click at [844, 246] on button "×" at bounding box center [847, 248] width 36 height 36
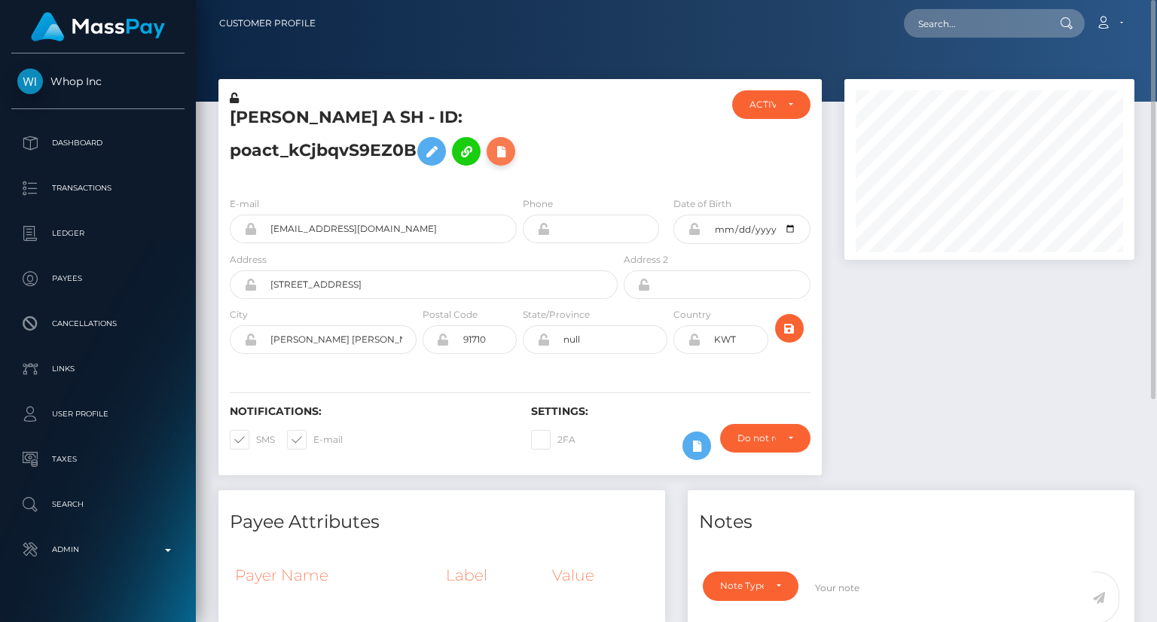
click at [492, 161] on icon at bounding box center [501, 151] width 18 height 19
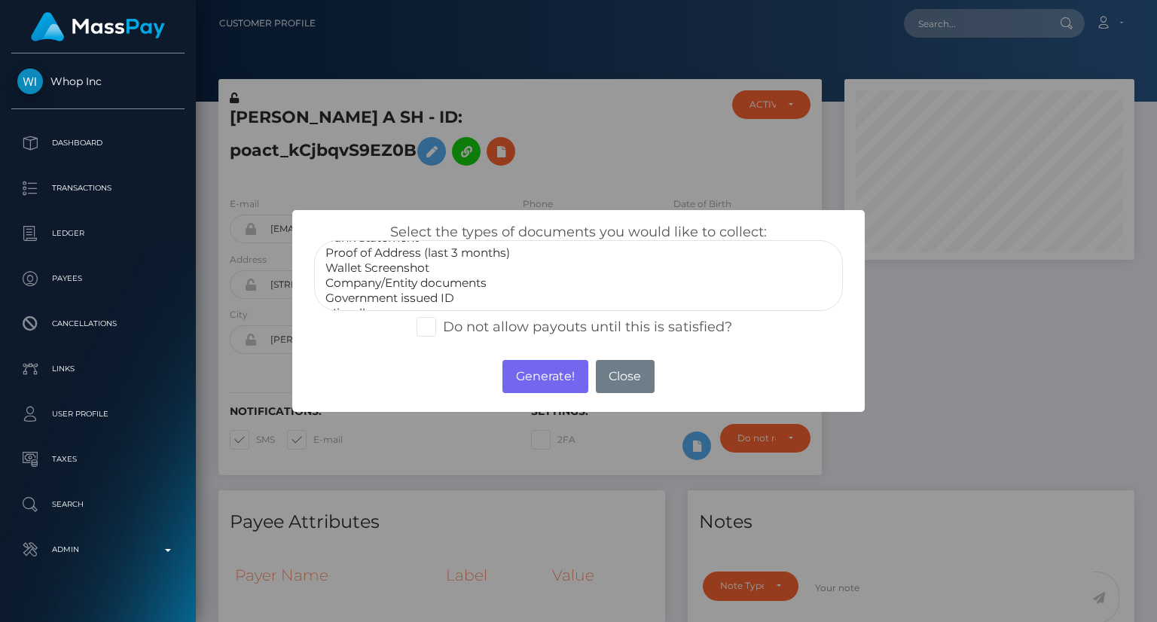
scroll to position [45, 0]
select select "Government issued ID"
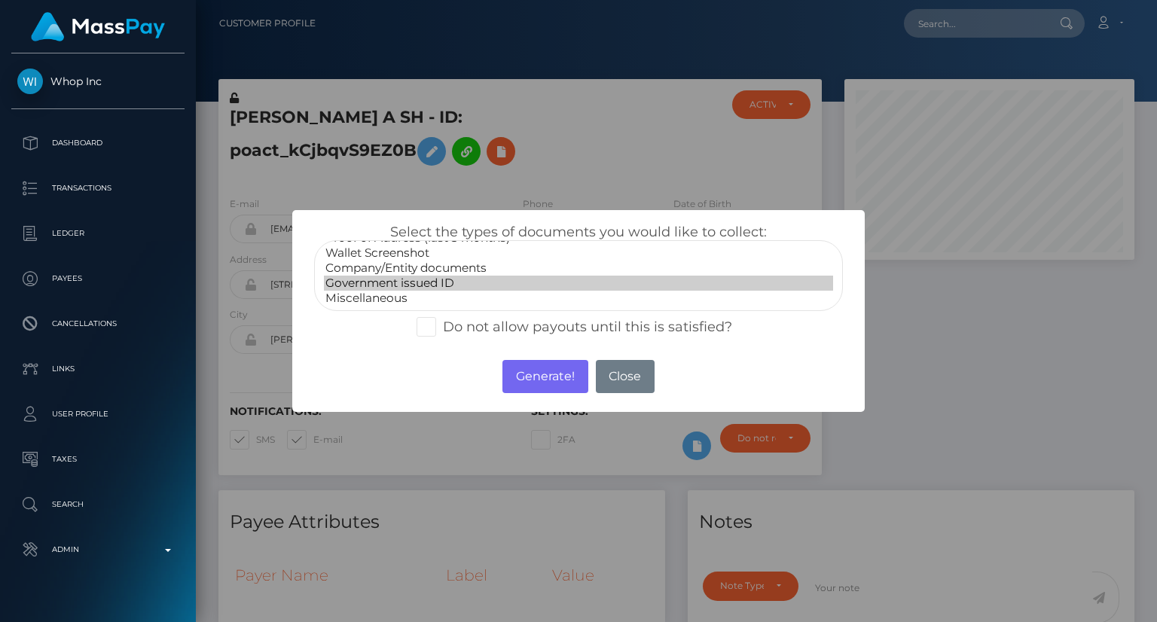
click at [434, 278] on option "Government issued ID" at bounding box center [578, 283] width 509 height 15
click at [546, 371] on button "Generate!" at bounding box center [544, 376] width 85 height 33
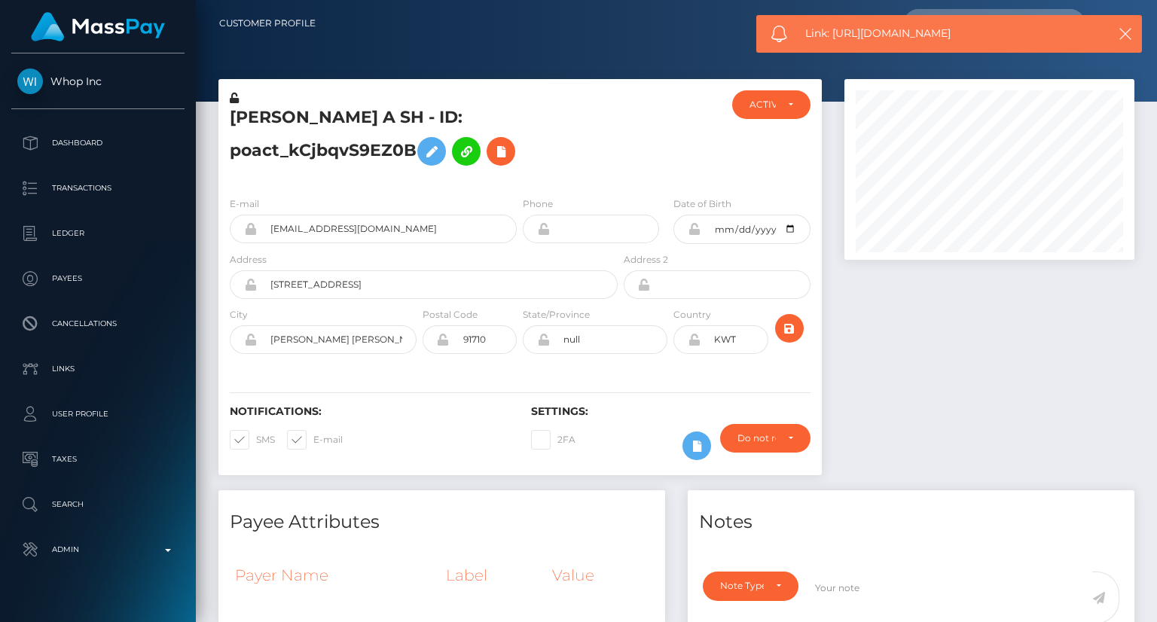
drag, startPoint x: 964, startPoint y: 32, endPoint x: 804, endPoint y: 22, distance: 160.7
click at [804, 22] on div "Link: [URL][DOMAIN_NAME]" at bounding box center [949, 34] width 386 height 38
copy span "Link: [URL][DOMAIN_NAME]"
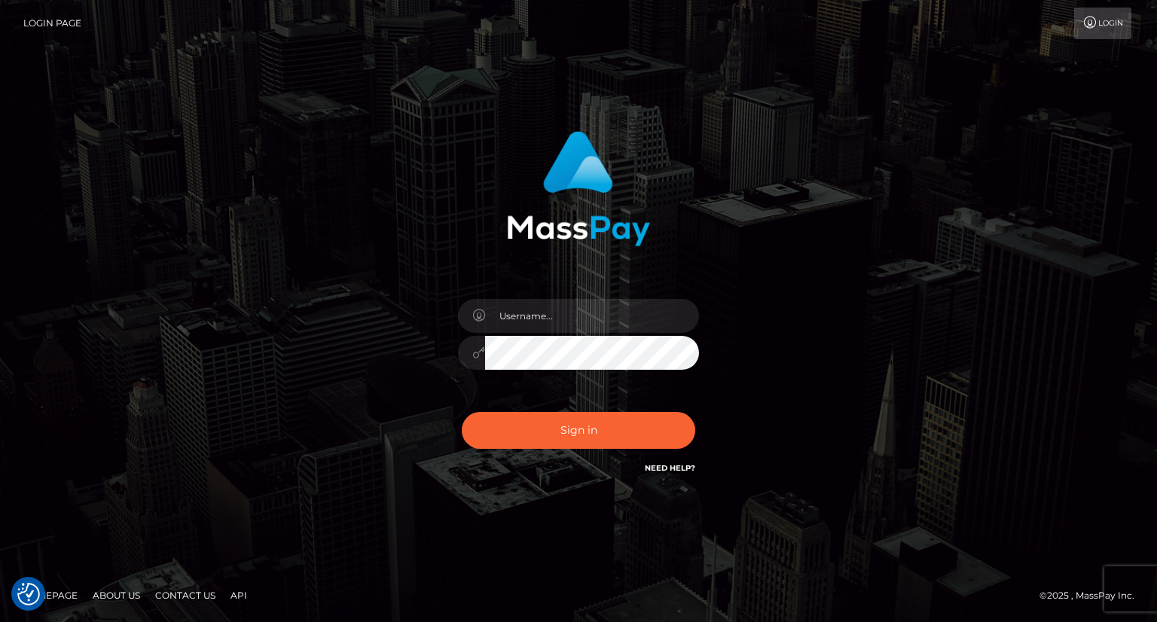
checkbox input "true"
